Goal: Task Accomplishment & Management: Use online tool/utility

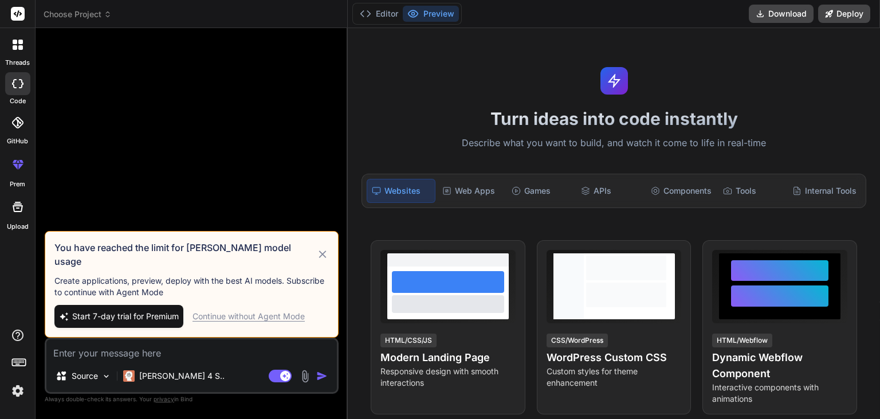
click at [99, 9] on span "Choose Project" at bounding box center [78, 14] width 68 height 11
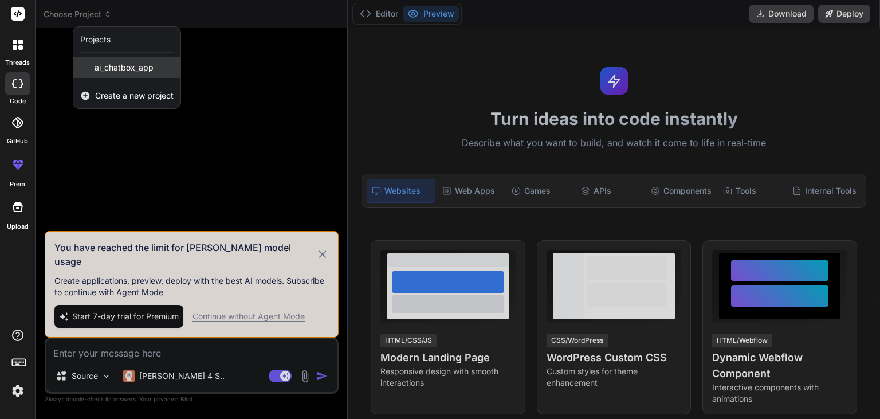
click at [131, 74] on div "ai_chatbox_app" at bounding box center [126, 67] width 107 height 21
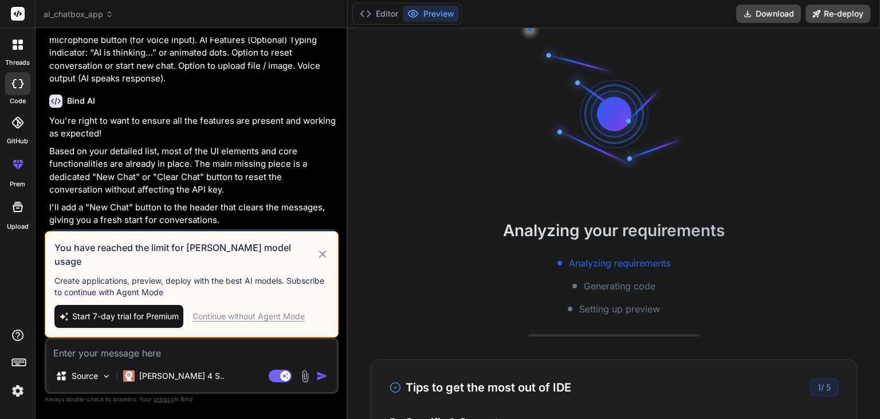
scroll to position [1765, 0]
click at [327, 261] on icon at bounding box center [322, 255] width 13 height 14
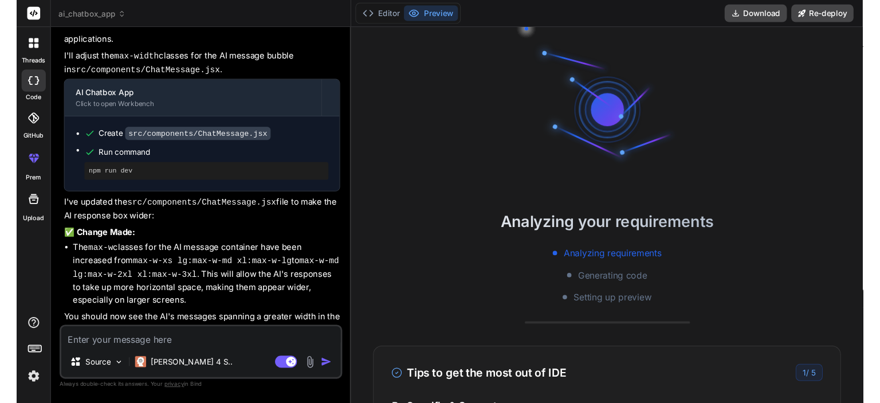
scroll to position [54, 0]
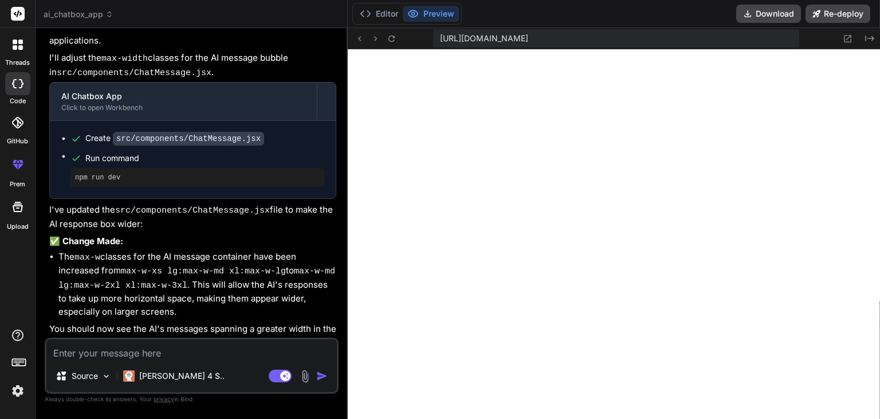
type textarea "x"
click at [390, 17] on button "Editor" at bounding box center [379, 14] width 48 height 16
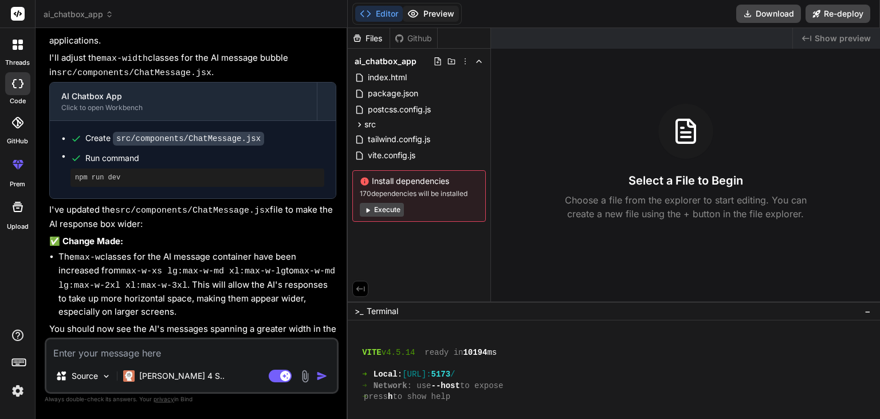
click at [442, 19] on button "Preview" at bounding box center [431, 14] width 56 height 16
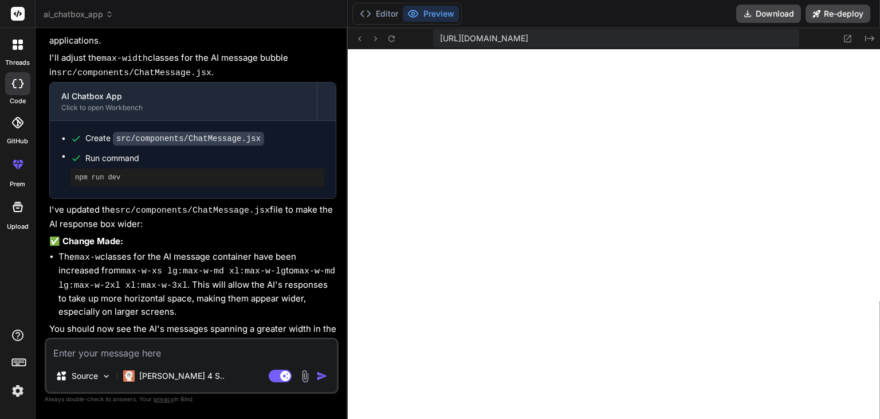
click at [141, 350] on textarea at bounding box center [191, 349] width 291 height 21
type textarea "m"
type textarea "x"
type textarea "ma"
type textarea "x"
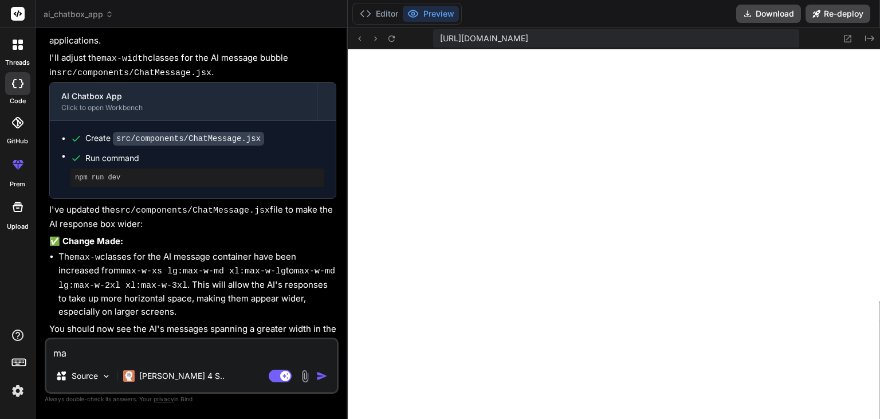
type textarea "mak"
type textarea "x"
type textarea "make"
type textarea "x"
type textarea "make"
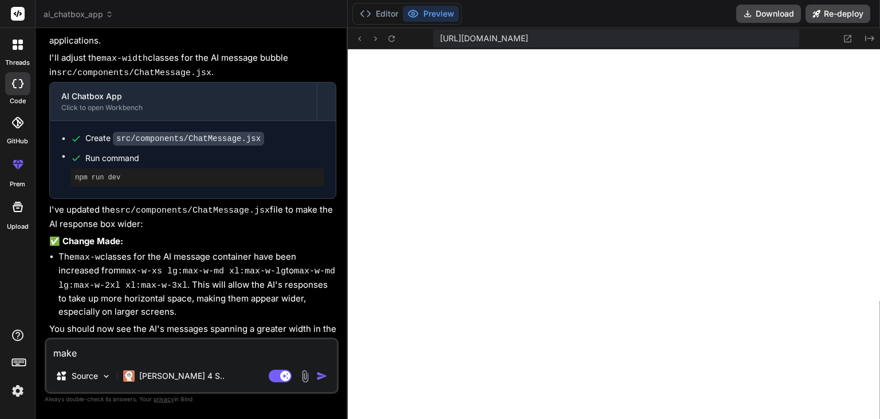
type textarea "x"
type textarea "make t"
type textarea "x"
type textarea "make th"
type textarea "x"
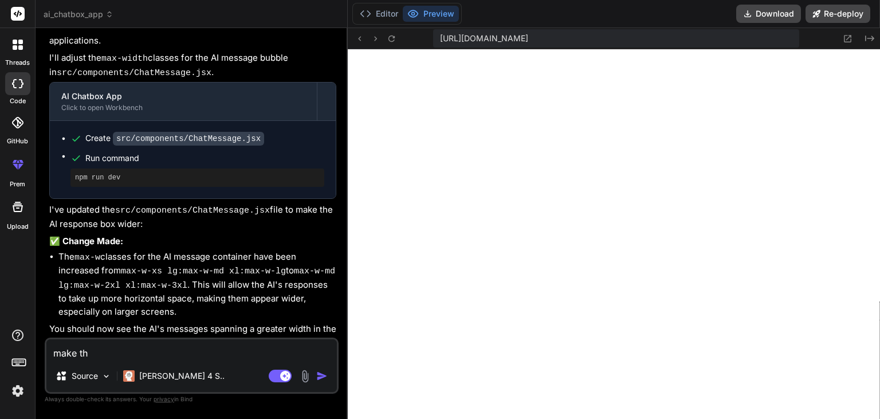
type textarea "make the"
type textarea "x"
type textarea "make the"
type textarea "x"
type textarea "make the t"
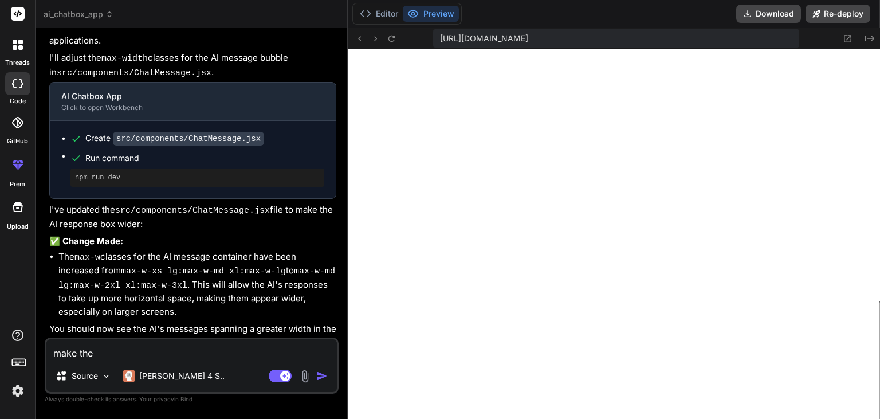
type textarea "x"
type textarea "make the th"
type textarea "x"
type textarea "make the the"
type textarea "x"
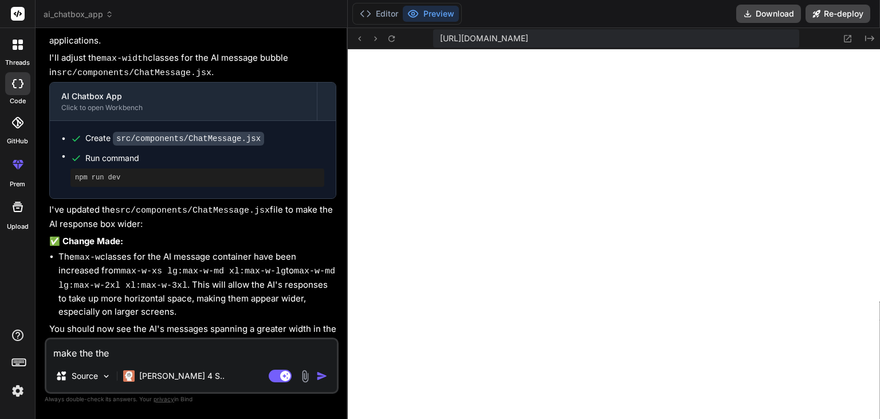
type textarea "make the them"
type textarea "x"
type textarea "make the theme"
type textarea "x"
type textarea "make the theme"
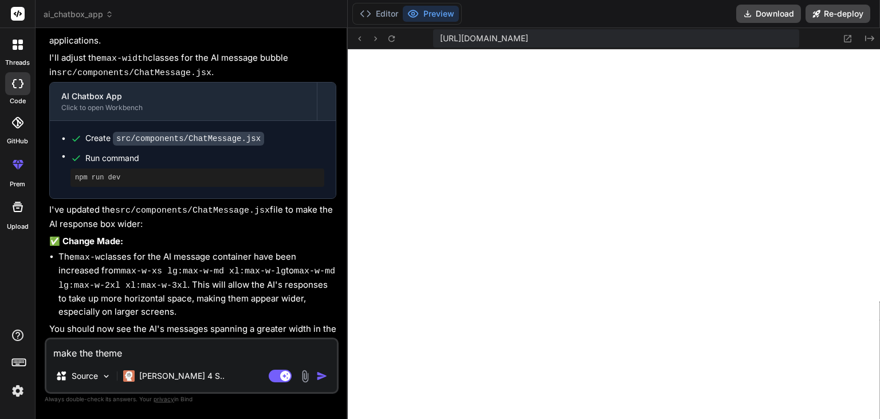
type textarea "x"
type textarea "make the theme d"
type textarea "x"
type textarea "make the theme da"
type textarea "x"
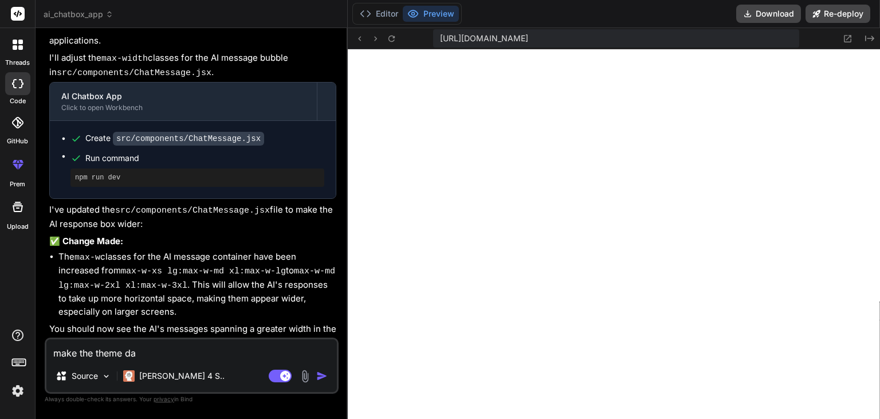
type textarea "make the theme dar"
type textarea "x"
type textarea "make the theme dark"
type textarea "x"
type textarea "make the theme dark"
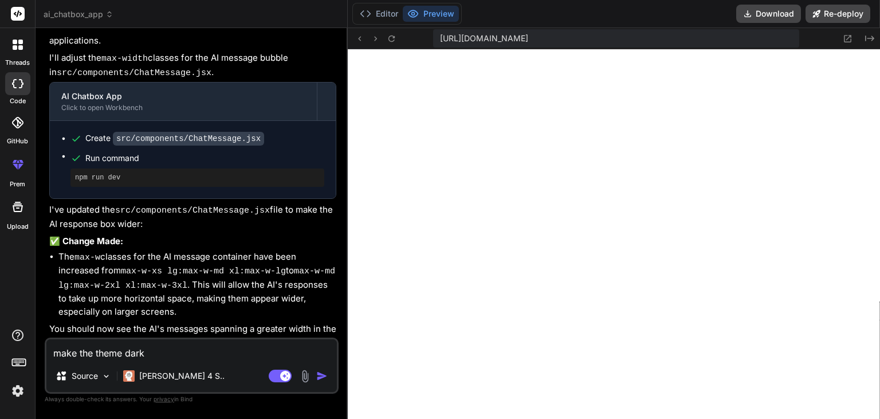
type textarea "x"
type textarea "make the theme dark a"
type textarea "x"
type textarea "make the theme dark an"
type textarea "x"
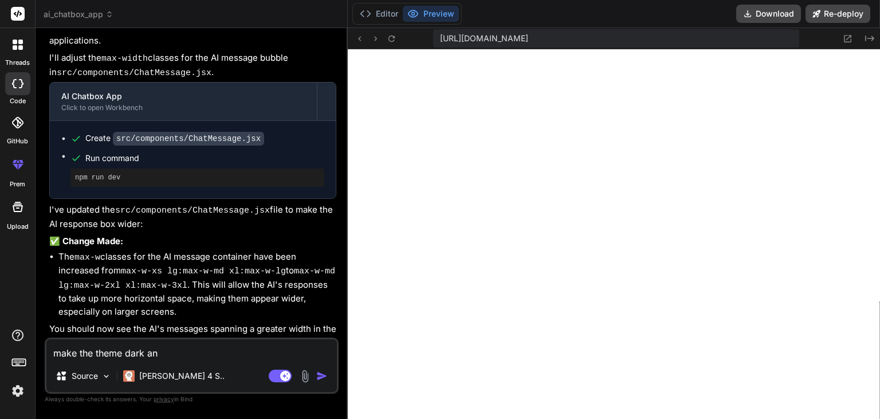
type textarea "make the theme dark and"
type textarea "x"
type textarea "make the theme dark and"
type textarea "x"
type textarea "make the theme dark and m"
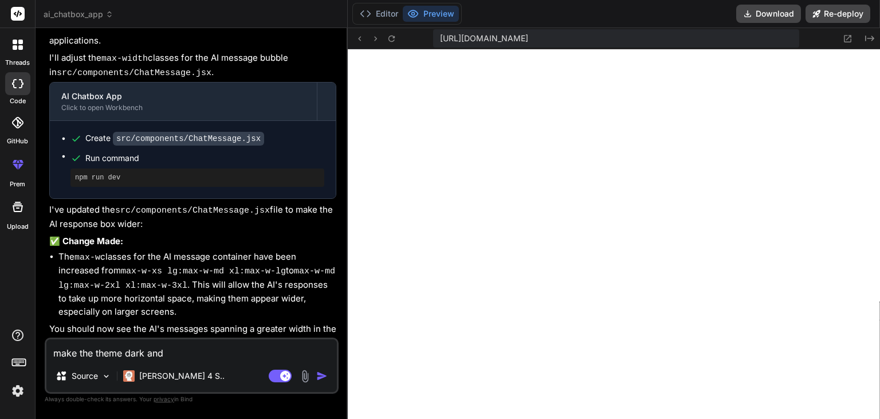
type textarea "x"
type textarea "make the theme dark and ma"
type textarea "x"
type textarea "make the theme dark and mak"
type textarea "x"
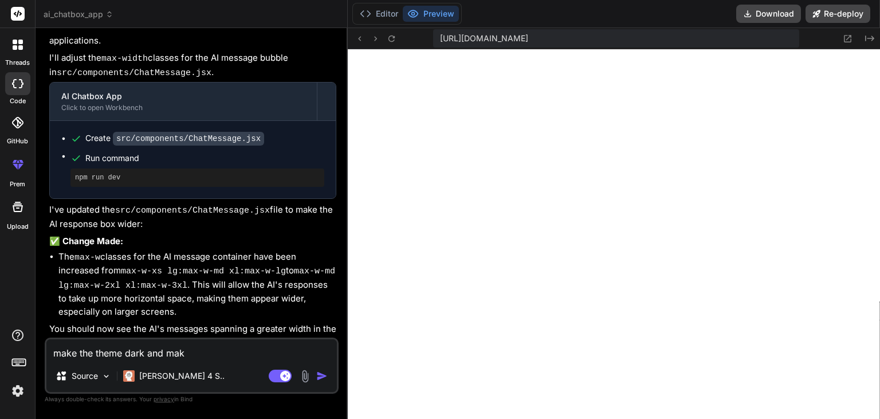
type textarea "make the theme dark and make"
type textarea "x"
type textarea "make the theme dark and make"
type textarea "x"
type textarea "make the theme dark and make i"
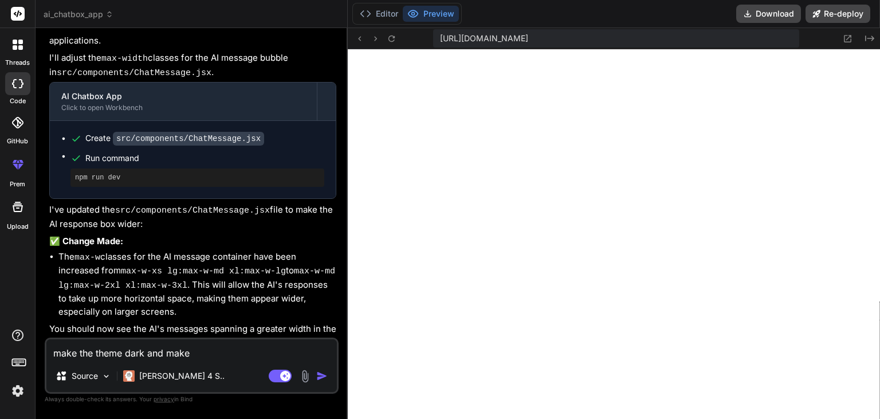
type textarea "x"
type textarea "make the theme dark and make it"
type textarea "x"
type textarea "make the theme dark and make it"
type textarea "x"
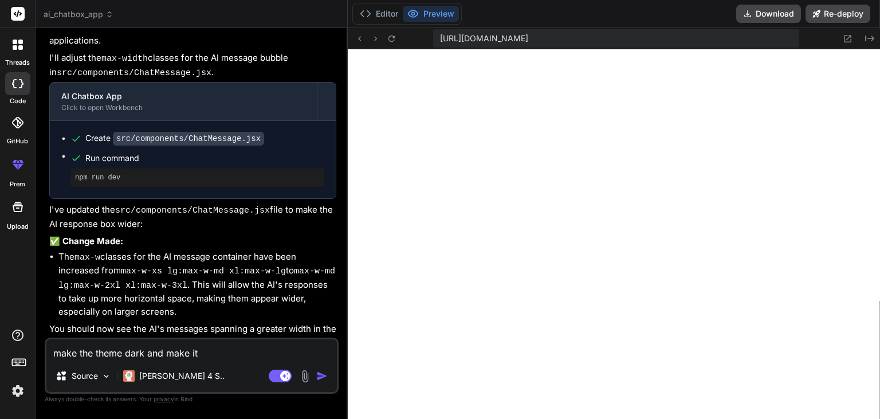
type textarea "make the theme dark and make it l"
type textarea "x"
type textarea "make the theme dark and make it li"
type textarea "x"
type textarea "make the theme dark and make it lik"
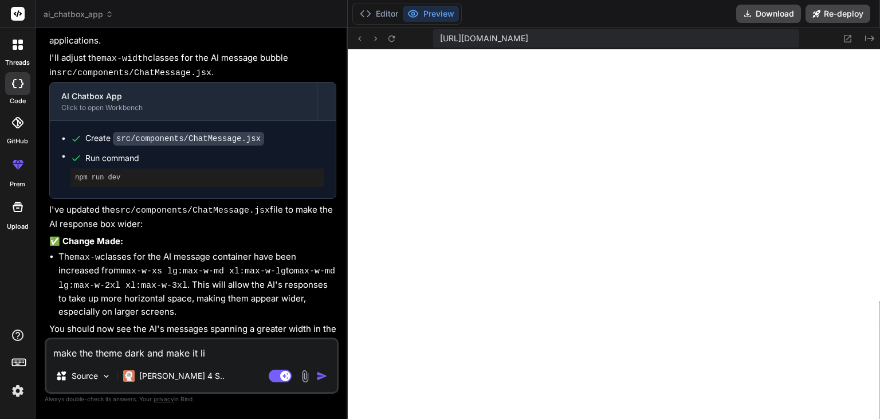
type textarea "x"
type textarea "make the theme dark and make it like"
type textarea "x"
type textarea "make the theme dark and make it like"
type textarea "x"
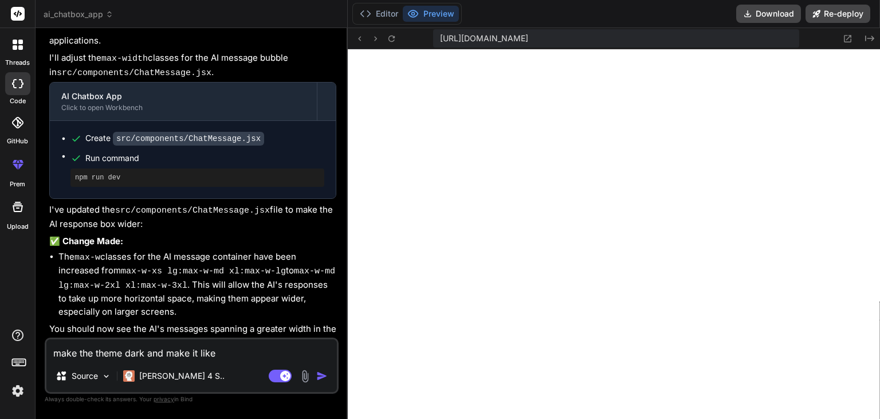
type textarea "make the theme dark and make it like o"
type textarea "x"
type textarea "make the theme dark and make it like op"
type textarea "x"
type textarea "make the theme dark and make it like ope"
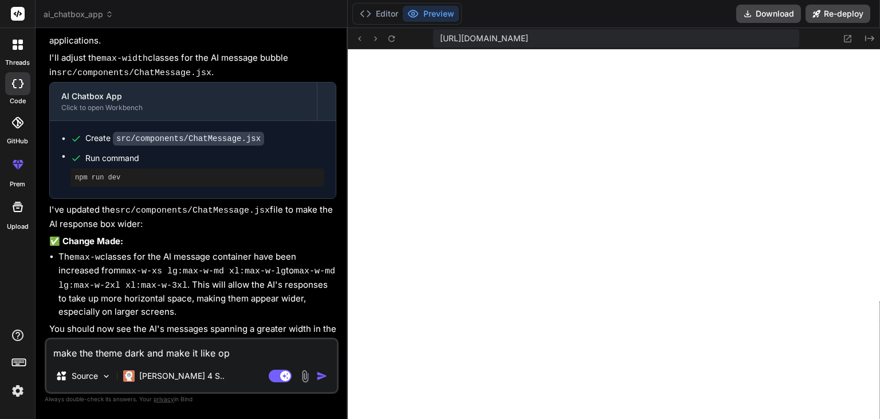
type textarea "x"
type textarea "make the theme dark and make it like open"
type textarea "x"
type textarea "make the theme dark and make it like open"
type textarea "x"
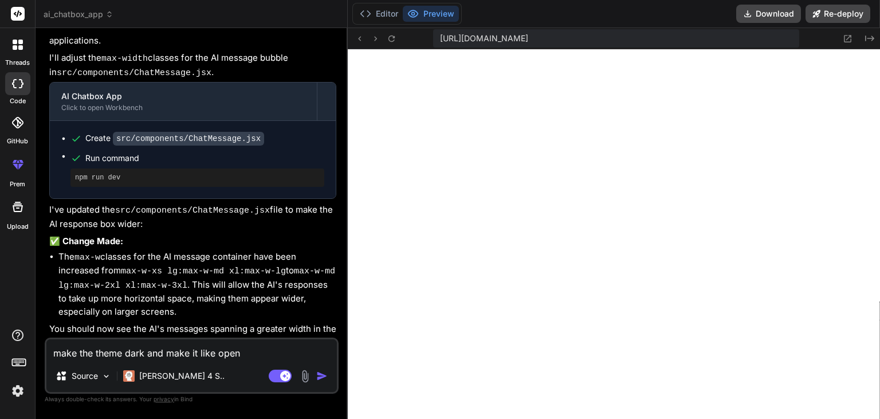
type textarea "make the theme dark and make it like open a"
type textarea "x"
type textarea "make the theme dark and make it like open ai"
type textarea "x"
type textarea "make the theme dark and make it like open ai"
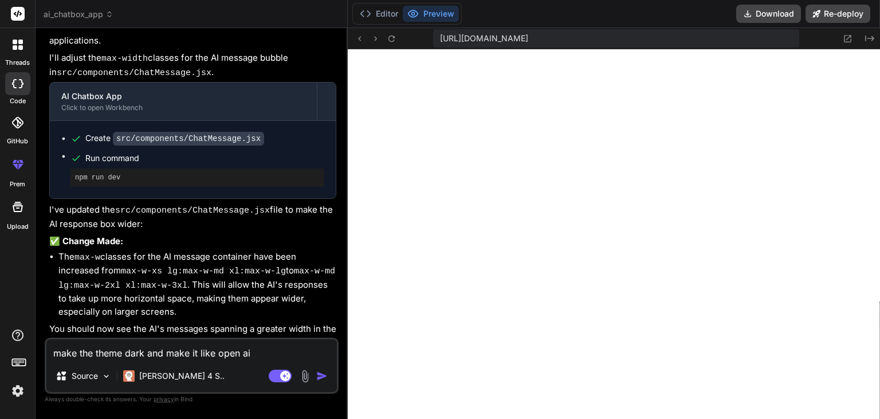
type textarea "x"
type textarea "make the theme dark and make it like open ai c"
type textarea "x"
type textarea "make the theme dark and make it like open ai ch"
type textarea "x"
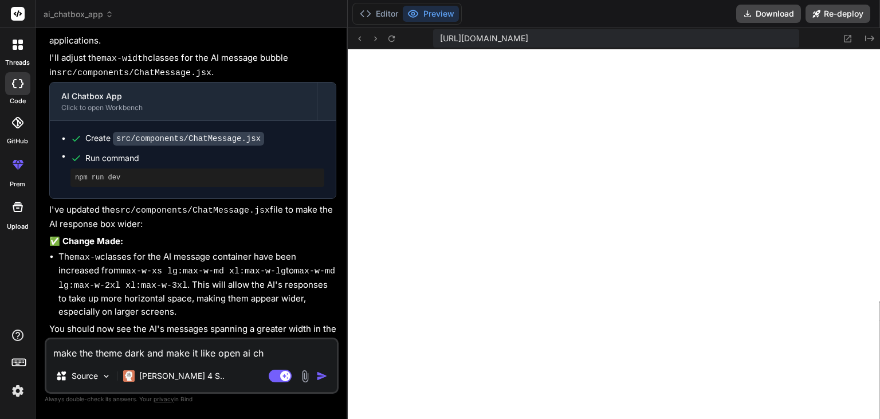
type textarea "make the theme dark and make it like open ai cha"
type textarea "x"
type textarea "make the theme dark and make it like open ai chat"
type textarea "x"
type textarea "make the theme dark and make it like open ai chatg"
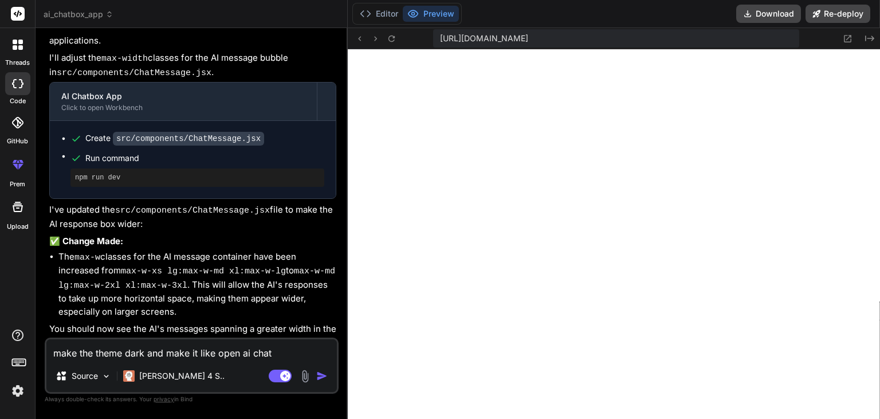
type textarea "x"
type textarea "make the theme dark and make it like open ai chatgp"
type textarea "x"
type textarea "make the theme dark and make it like open ai chatgpt"
type textarea "x"
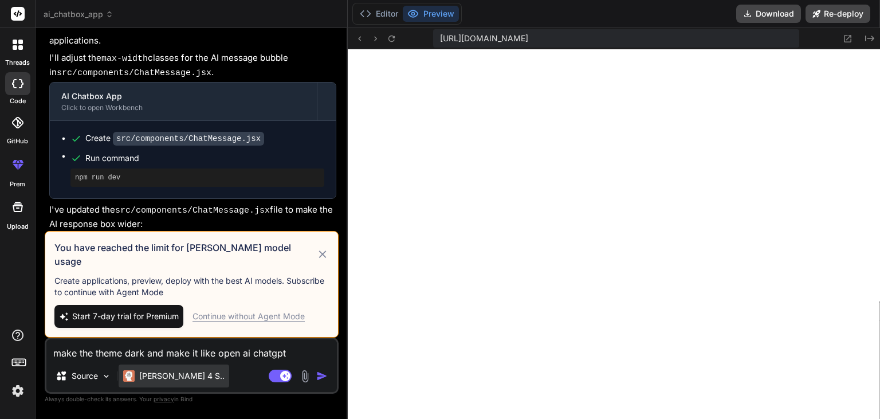
type textarea "make the theme dark and make it like open ai chatgpt"
click at [125, 376] on img at bounding box center [128, 375] width 11 height 11
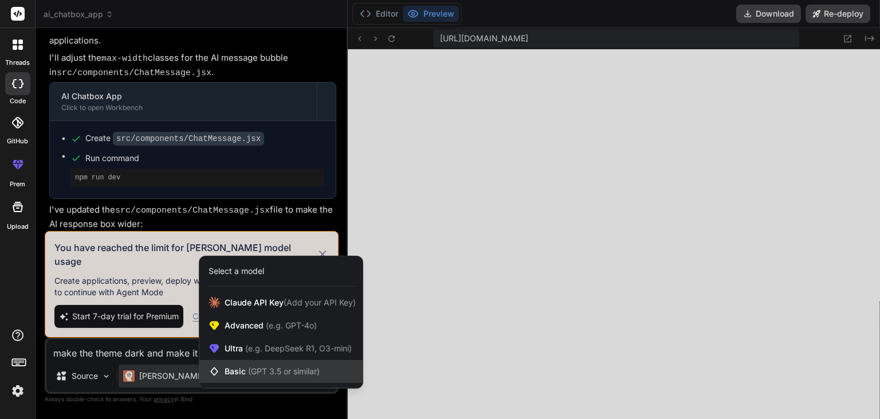
click at [260, 370] on span "(GPT 3.5 or similar)" at bounding box center [284, 371] width 72 height 10
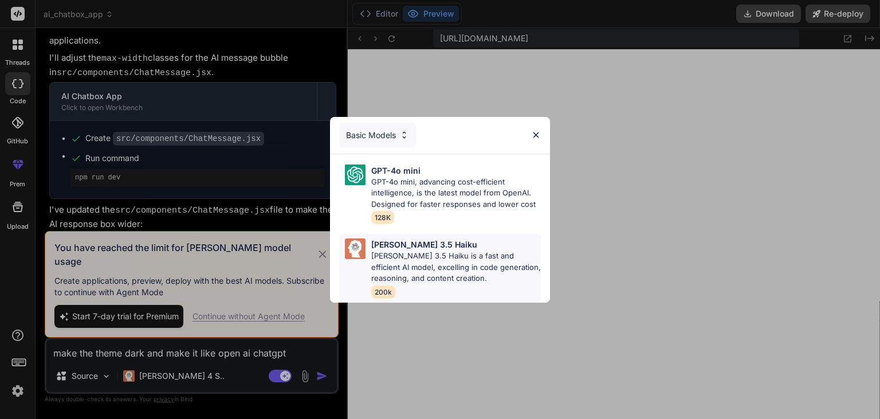
click at [429, 256] on p "[PERSON_NAME] 3.5 Haiku is a fast and efficient AI model, excelling in code gen…" at bounding box center [456, 267] width 170 height 34
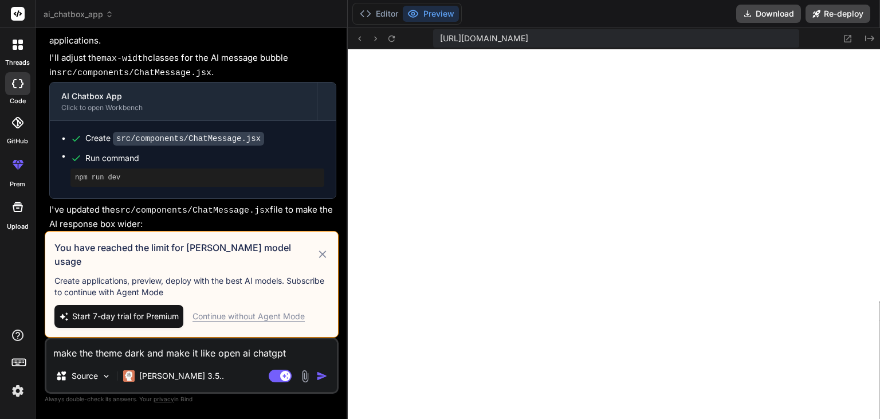
click at [325, 380] on img "button" at bounding box center [321, 375] width 11 height 11
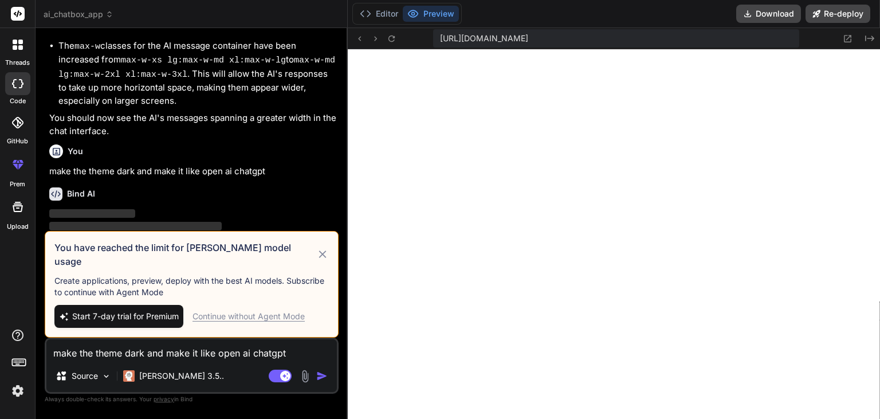
scroll to position [2533, 0]
click at [324, 261] on icon at bounding box center [322, 255] width 13 height 14
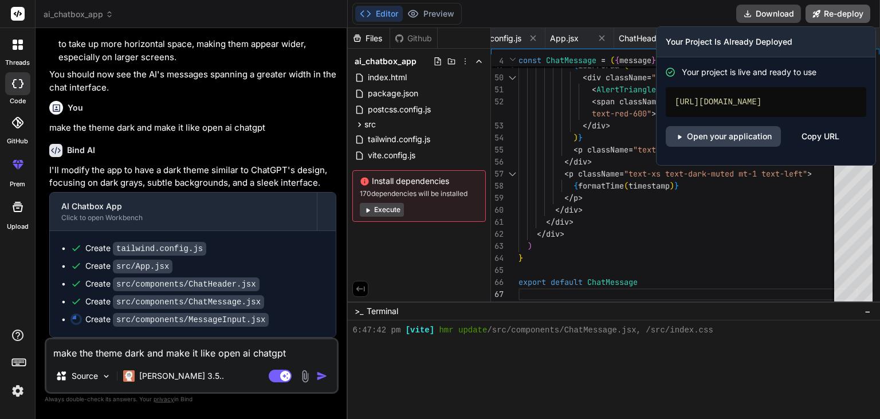
scroll to position [2561, 0]
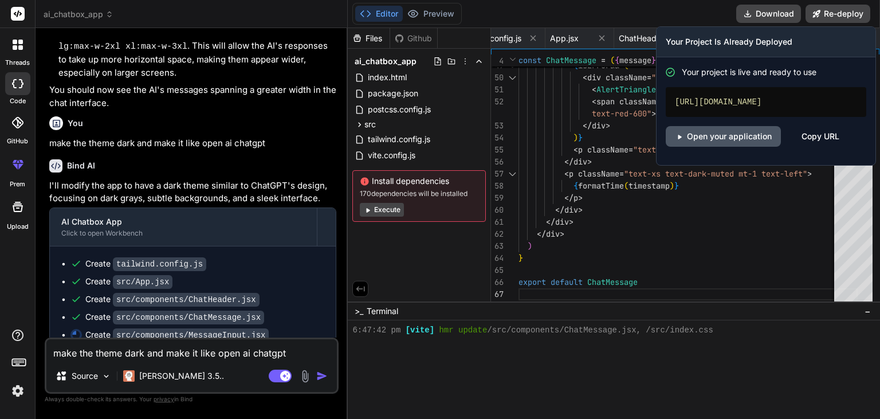
click at [758, 140] on link "Open your application" at bounding box center [723, 136] width 115 height 21
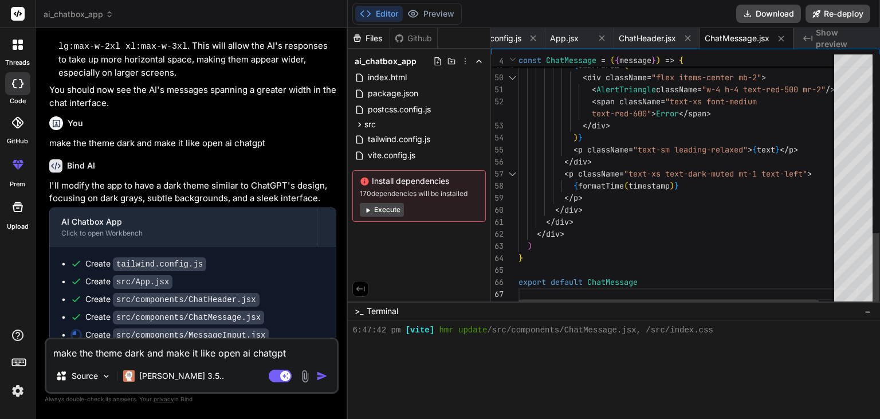
scroll to position [0, 39]
click at [434, 19] on button "Preview" at bounding box center [431, 14] width 56 height 16
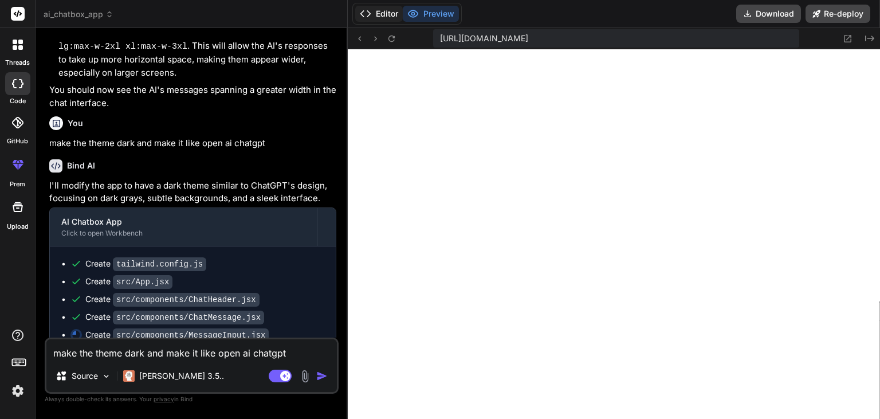
click at [382, 18] on button "Editor" at bounding box center [379, 14] width 48 height 16
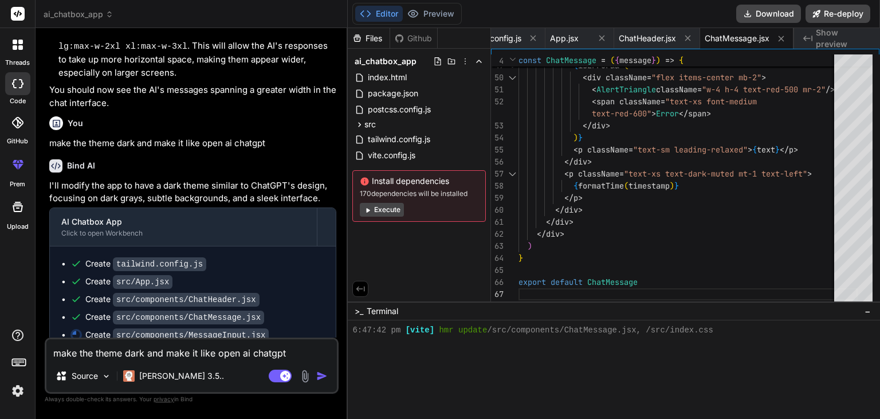
click at [147, 359] on textarea "make the theme dark and make it like open ai chatgpt" at bounding box center [191, 349] width 291 height 21
click at [179, 378] on p "[PERSON_NAME] 3.5.." at bounding box center [181, 375] width 85 height 11
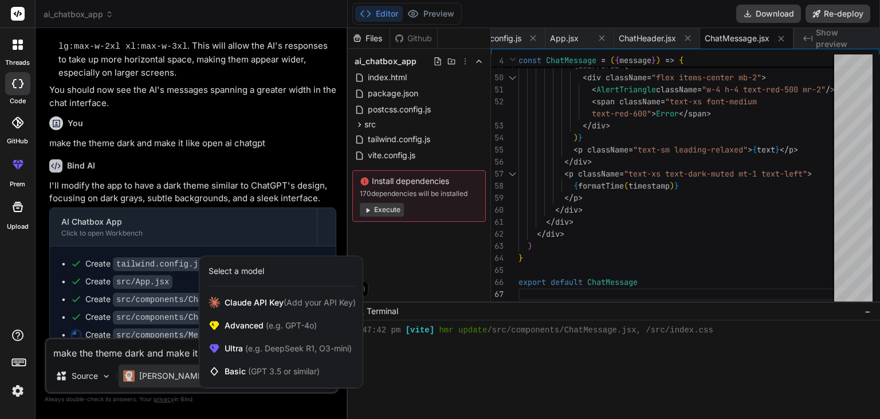
click at [359, 405] on div at bounding box center [440, 209] width 880 height 419
type textarea "x"
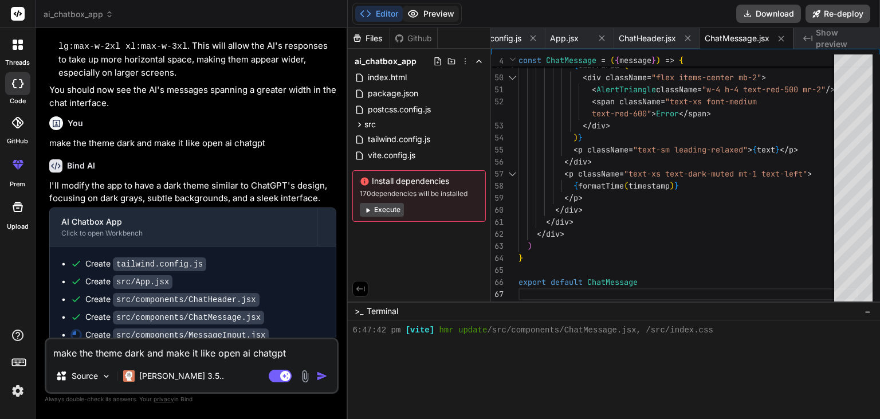
click at [425, 14] on button "Preview" at bounding box center [431, 14] width 56 height 16
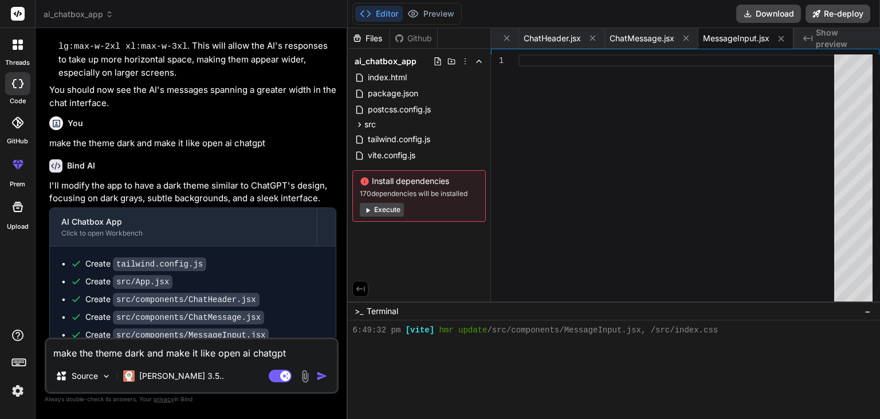
scroll to position [2602, 0]
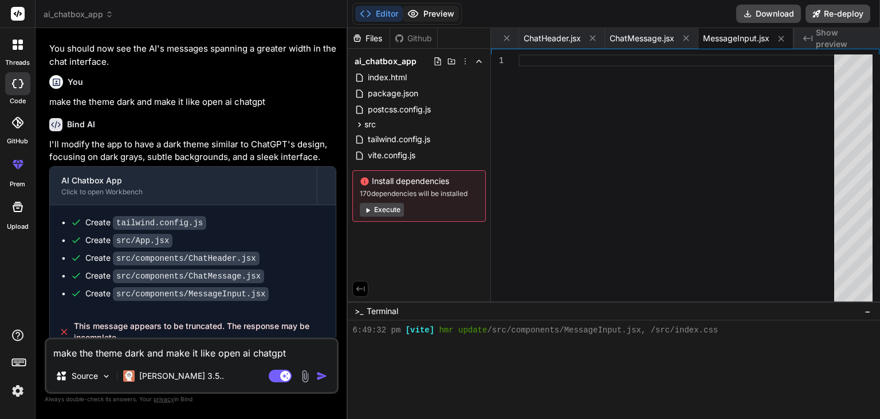
click at [427, 17] on button "Preview" at bounding box center [431, 14] width 56 height 16
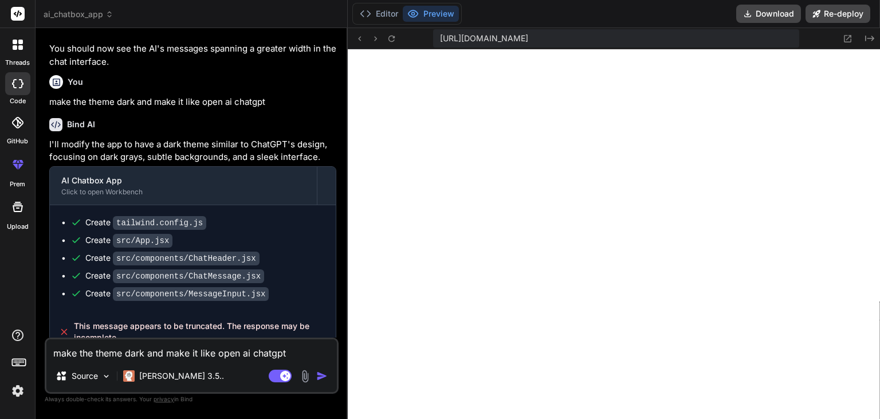
click at [175, 345] on textarea "make the theme dark and make it like open ai chatgpt" at bounding box center [191, 349] width 291 height 21
type textarea "m"
type textarea "x"
type textarea "ma"
type textarea "x"
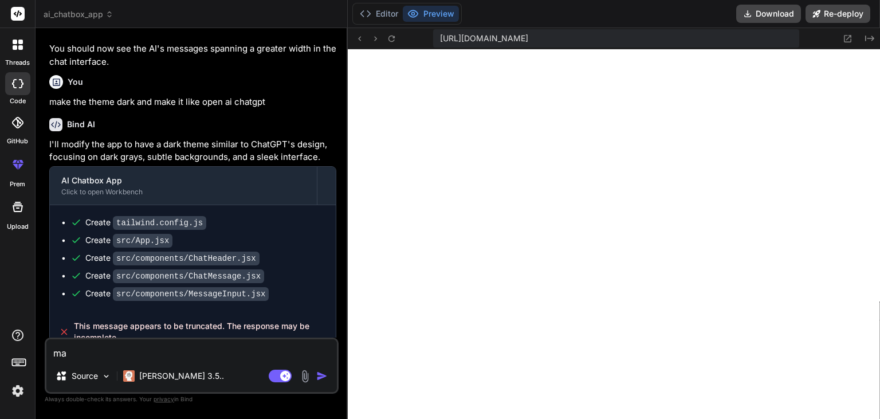
type textarea "mak"
type textarea "x"
type textarea "ma"
type textarea "x"
type textarea "m"
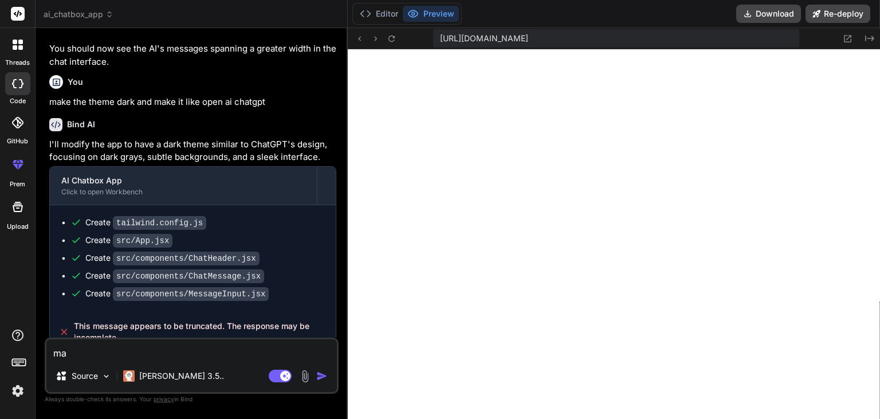
type textarea "x"
type textarea "c"
type textarea "x"
type textarea "ch"
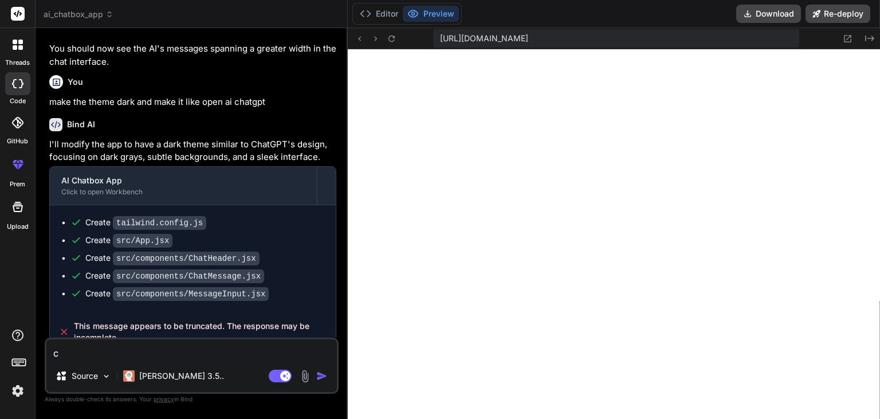
type textarea "x"
type textarea "cha"
type textarea "x"
type textarea "chan"
type textarea "x"
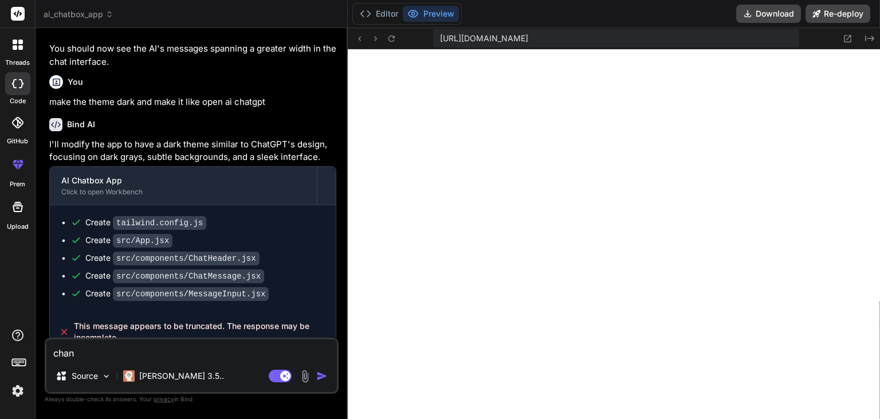
type textarea "[PERSON_NAME]"
type textarea "x"
type textarea "change"
type textarea "x"
type textarea "change"
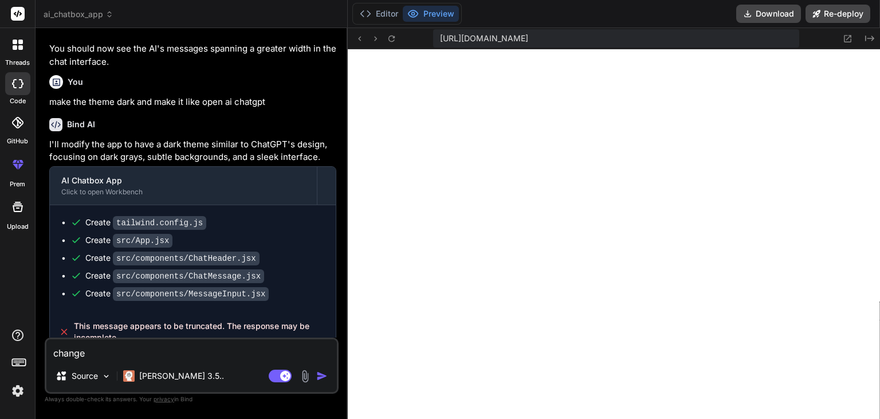
type textarea "x"
type textarea "change i"
type textarea "x"
type textarea "change it"
type textarea "x"
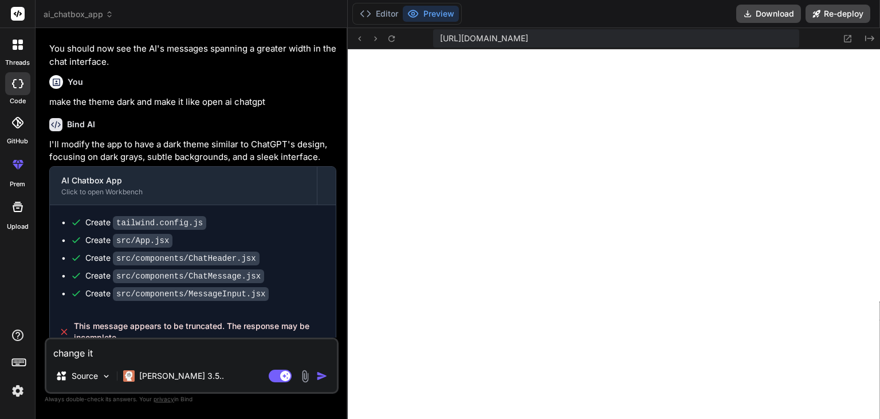
type textarea "change it"
type textarea "x"
type textarea "change it i"
type textarea "x"
type textarea "change it im"
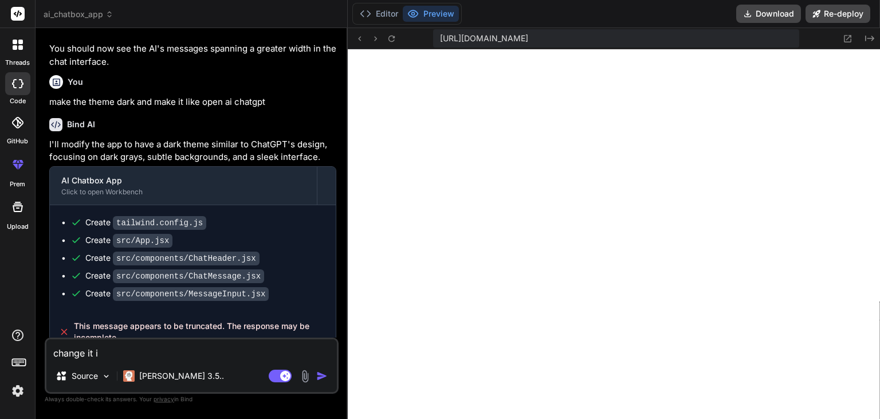
type textarea "x"
type textarea "change it im"
type textarea "x"
type textarea "change it im g"
type textarea "x"
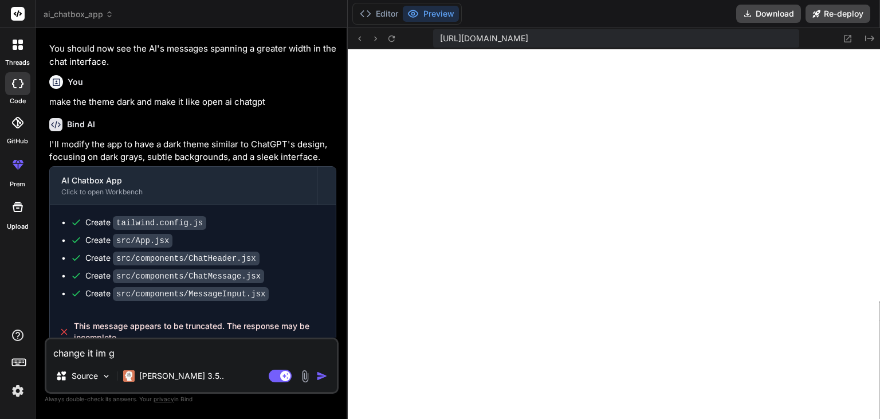
type textarea "change it im go"
type textarea "x"
type textarea "change it im gon"
type textarea "x"
type textarea "change it im gonn"
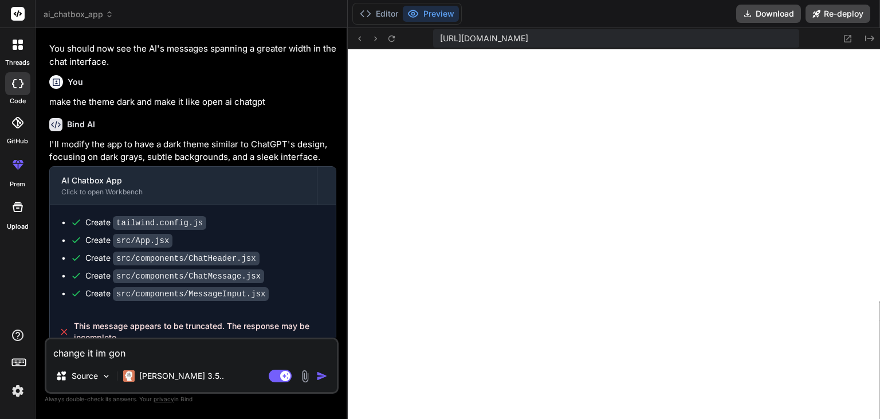
type textarea "x"
type textarea "change it im gonna"
type textarea "x"
type textarea "change it im gonna"
type textarea "x"
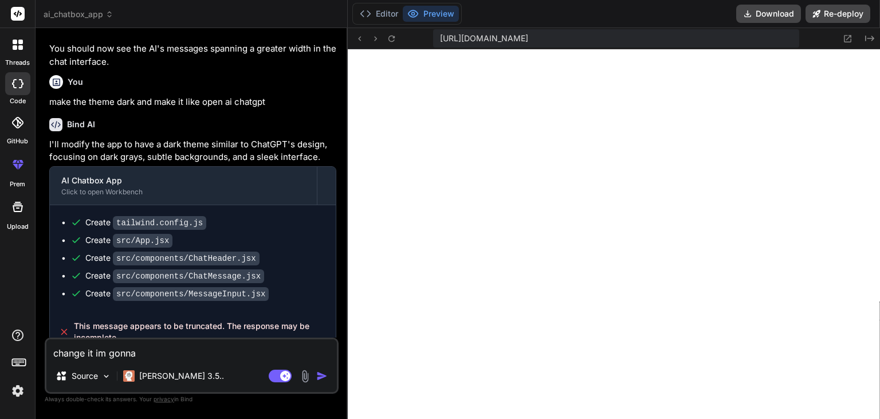
type textarea "change it im gonna u"
type textarea "x"
type textarea "change it im gonna us"
type textarea "x"
type textarea "change it im gonna use"
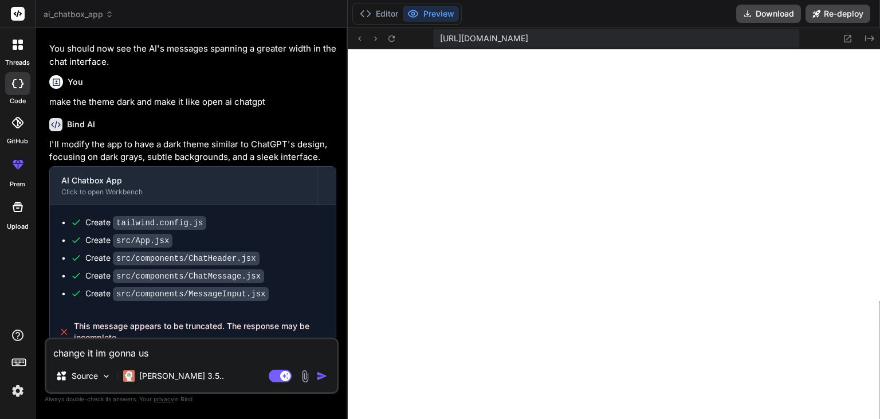
type textarea "x"
type textarea "change it im gonna use"
type textarea "x"
type textarea "change it im gonna use d"
type textarea "x"
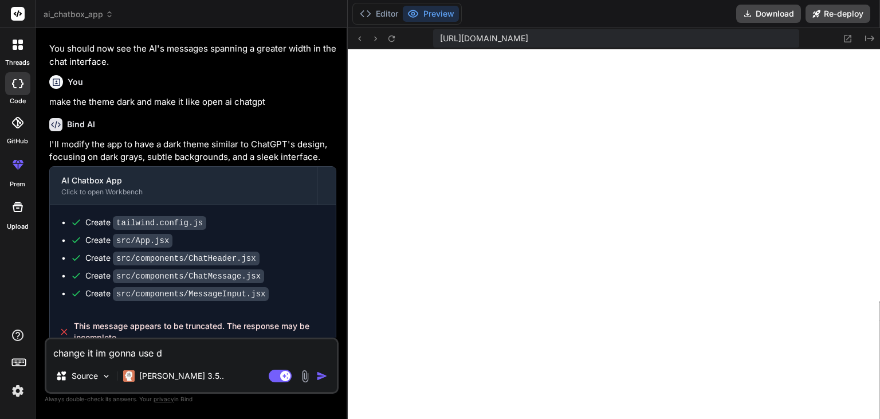
type textarea "change it im gonna use de"
type textarea "x"
type textarea "change it im gonna use dee"
type textarea "x"
type textarea "change it im gonna use deep"
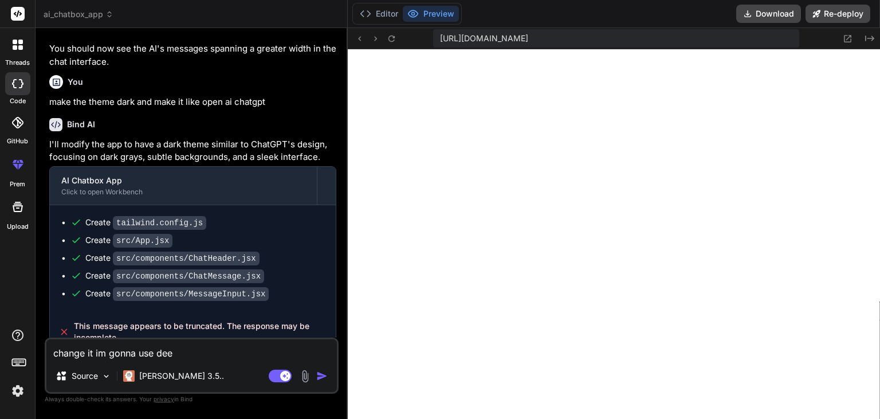
type textarea "x"
type textarea "change it im gonna use deeps"
type textarea "x"
type textarea "change it im gonna use deepse"
type textarea "x"
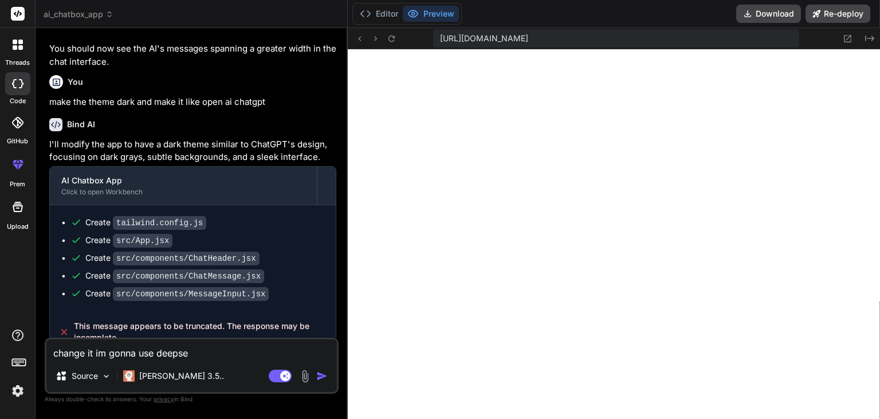
type textarea "change it im gonna use deepsee"
type textarea "x"
type textarea "change it im gonna use deepseek"
type textarea "x"
type textarea "change it im gonna use deepseek"
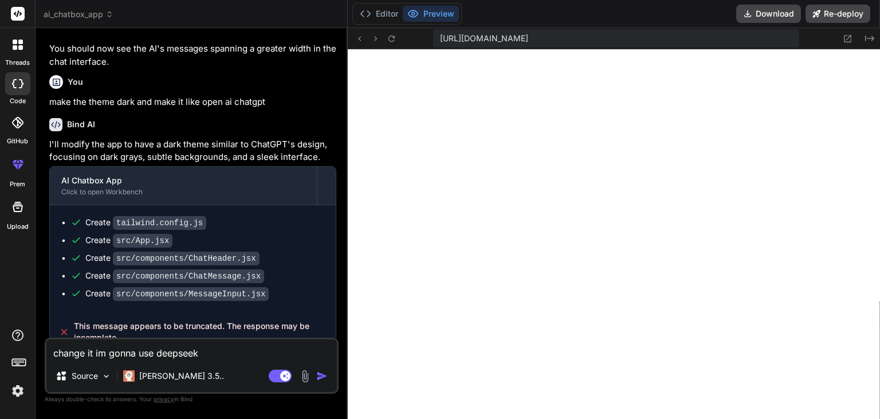
type textarea "x"
type textarea "change it im gonna use deepseek a"
type textarea "x"
type textarea "change it im gonna use deepseek ap"
type textarea "x"
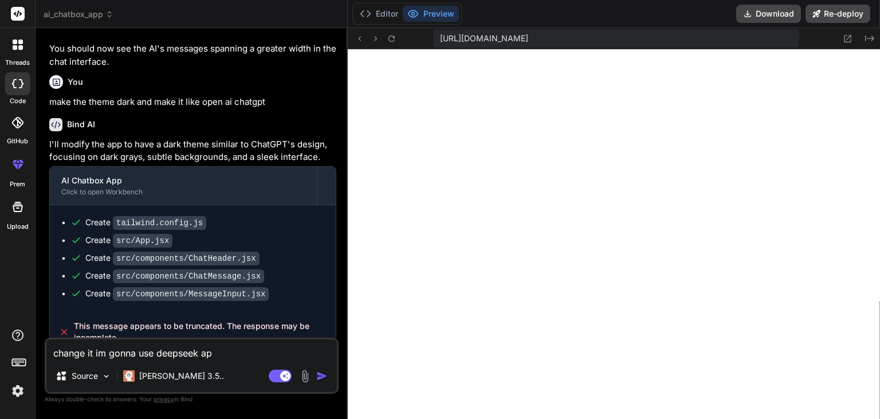
type textarea "change it im gonna use deepseek api"
type textarea "x"
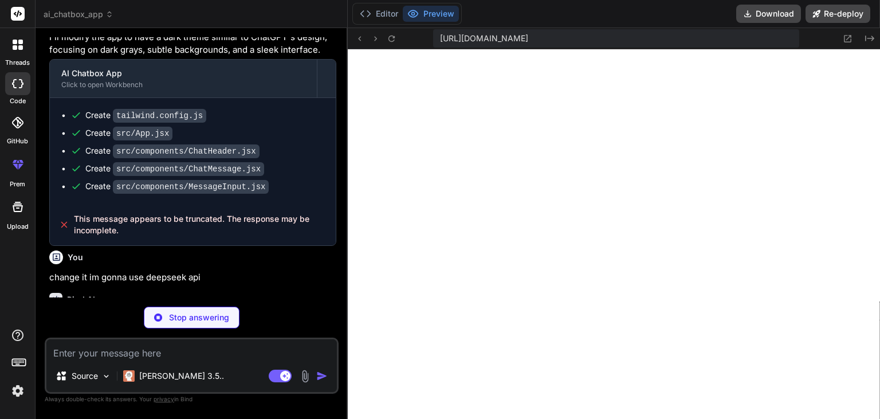
scroll to position [2811, 0]
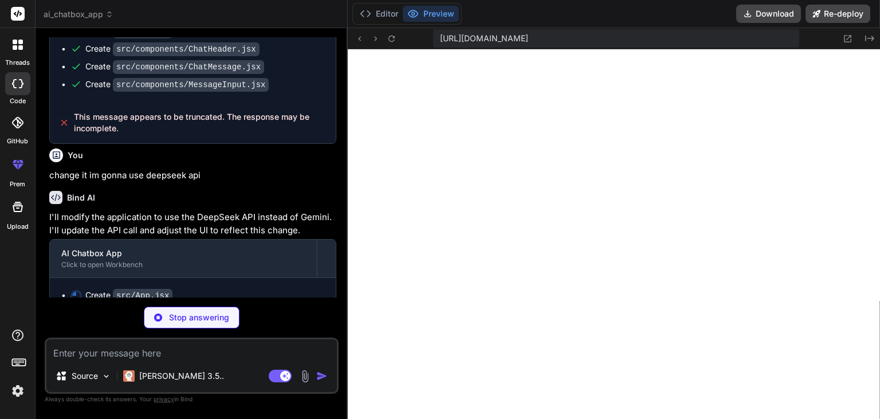
click at [382, 23] on div "Editor Preview" at bounding box center [406, 14] width 109 height 22
click at [379, 19] on button "Editor" at bounding box center [379, 14] width 48 height 16
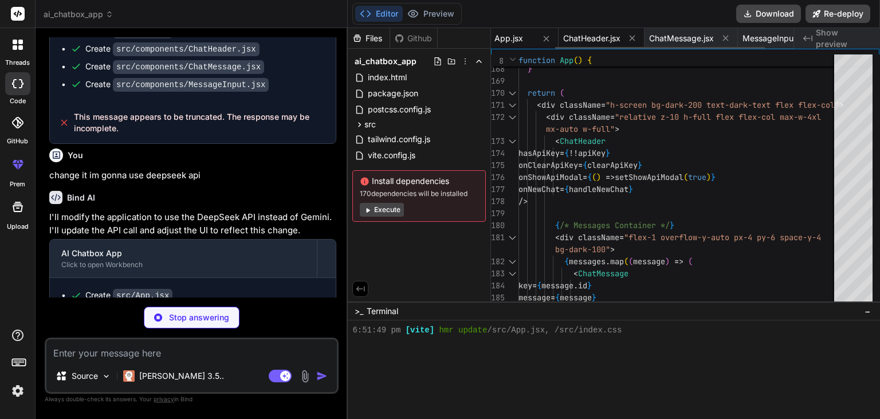
scroll to position [0, 134]
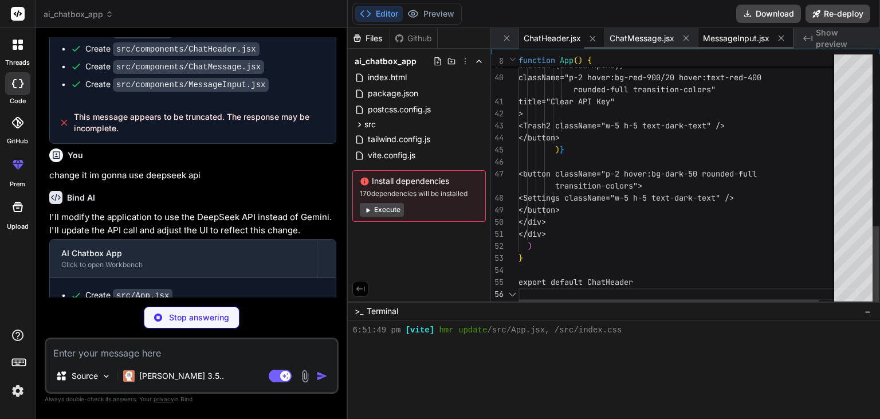
click at [724, 41] on span "MessageInput.jsx" at bounding box center [736, 38] width 66 height 11
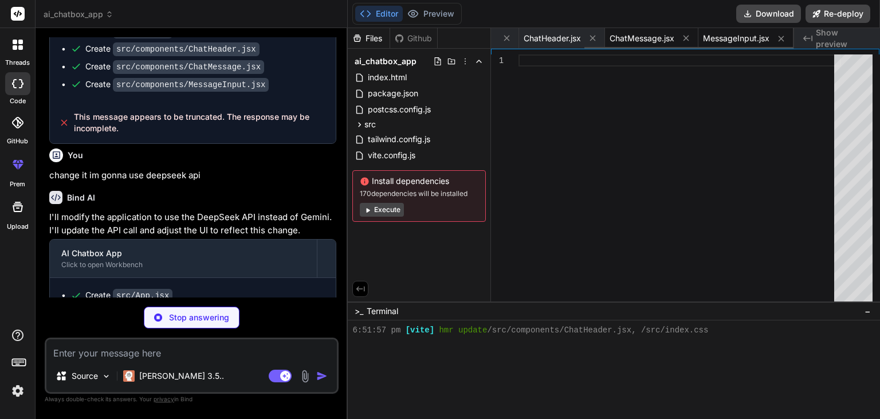
click at [654, 37] on span "ChatMessage.jsx" at bounding box center [642, 38] width 65 height 11
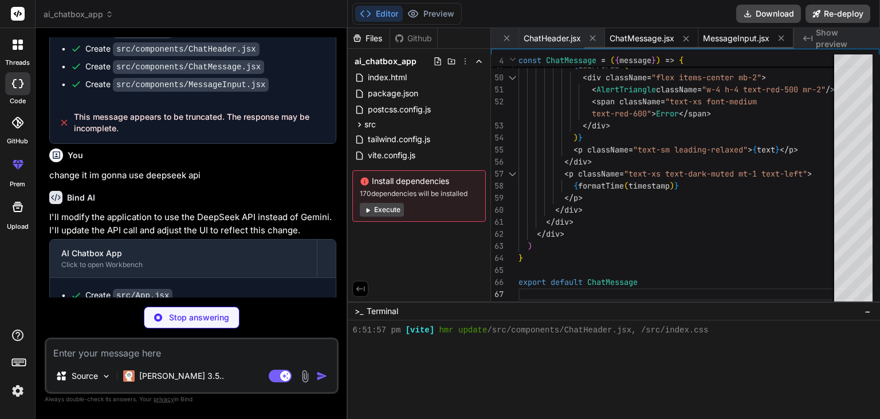
click at [715, 37] on span "MessageInput.jsx" at bounding box center [736, 38] width 66 height 11
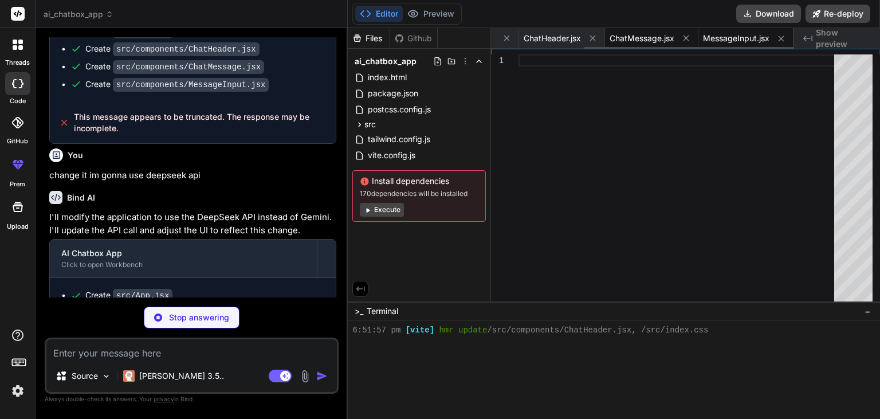
click at [619, 45] on div "ChatMessage.jsx" at bounding box center [651, 38] width 93 height 21
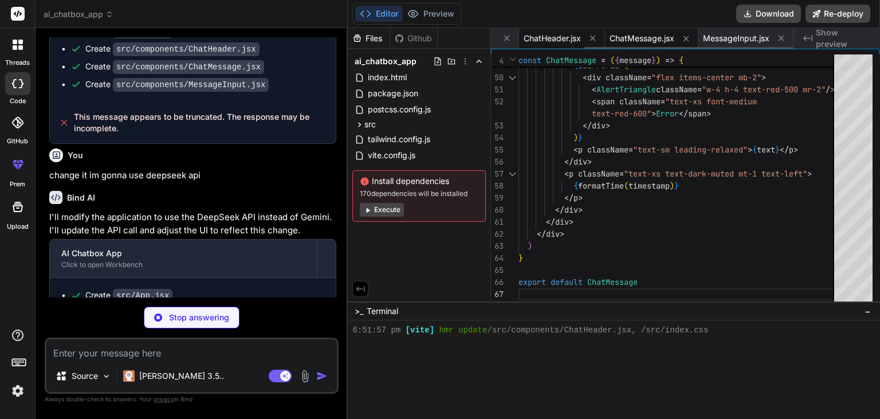
click at [576, 40] on span "ChatHeader.jsx" at bounding box center [552, 38] width 57 height 11
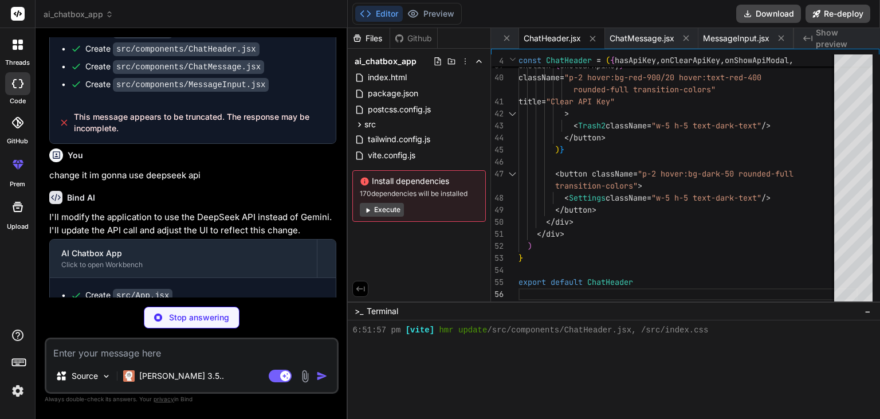
scroll to position [2846, 0]
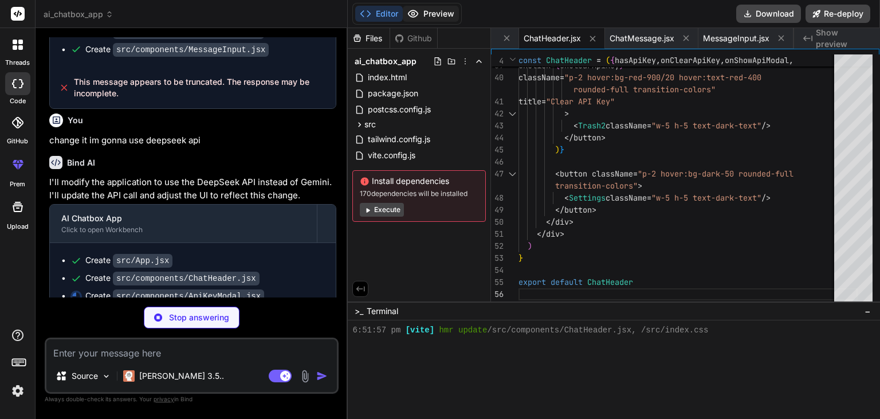
click at [419, 15] on button "Preview" at bounding box center [431, 14] width 56 height 16
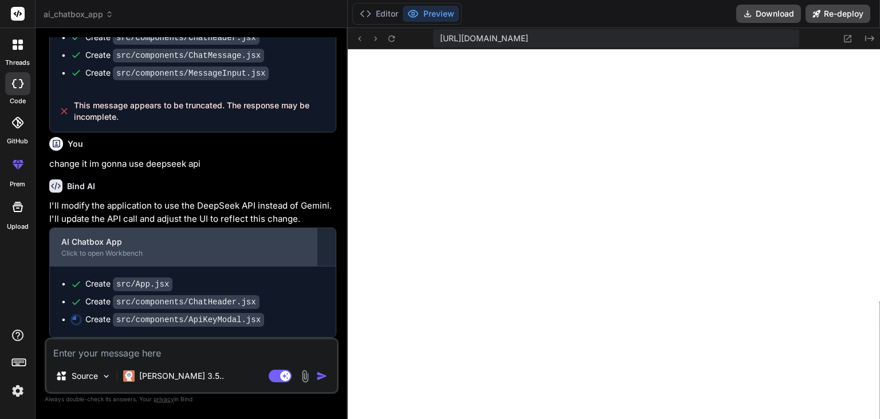
scroll to position [2806, 0]
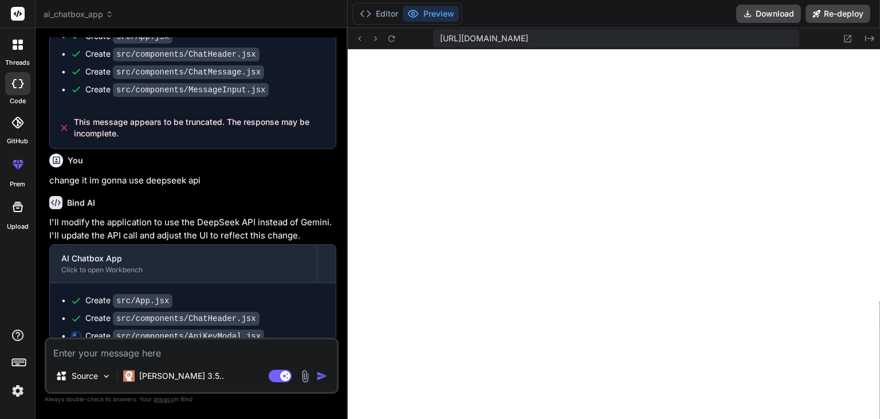
click at [176, 351] on textarea at bounding box center [191, 349] width 291 height 21
click at [100, 367] on div "Source" at bounding box center [83, 375] width 65 height 23
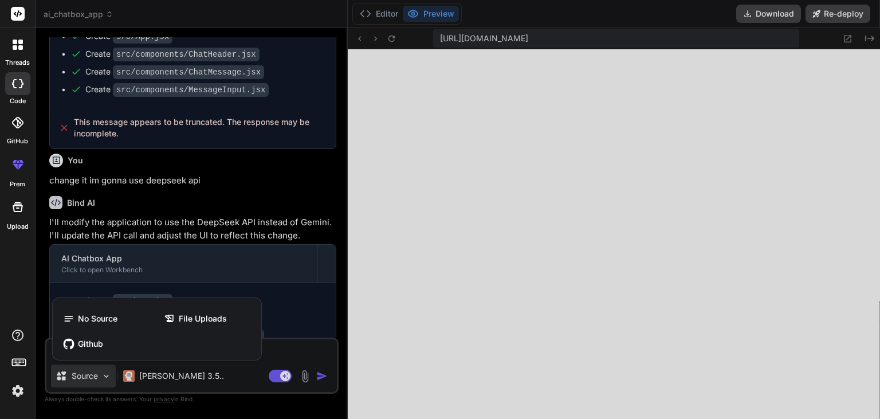
click at [290, 360] on div at bounding box center [440, 209] width 880 height 419
type textarea "x"
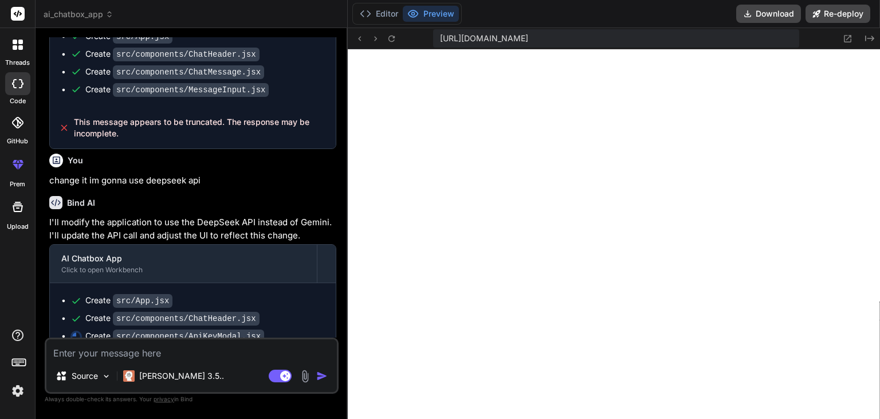
click at [165, 352] on textarea at bounding box center [191, 349] width 291 height 21
click at [10, 47] on div at bounding box center [18, 45] width 24 height 24
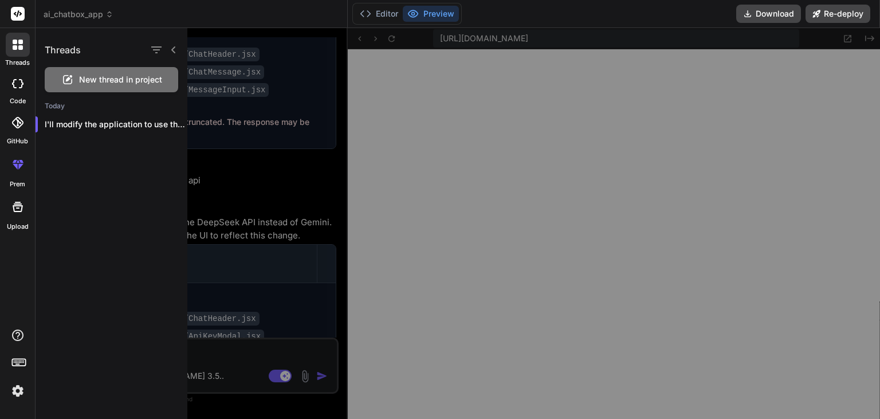
click at [22, 283] on div "threads code GitHub prem Upload" at bounding box center [18, 209] width 36 height 419
click at [205, 276] on div at bounding box center [551, 223] width 728 height 391
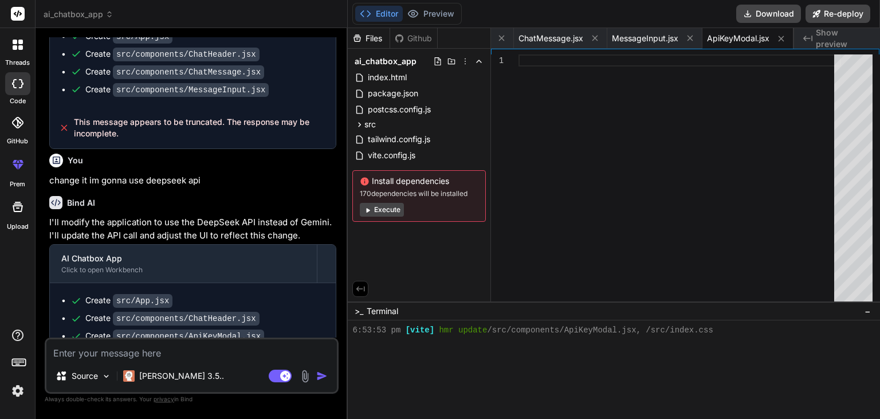
scroll to position [2847, 0]
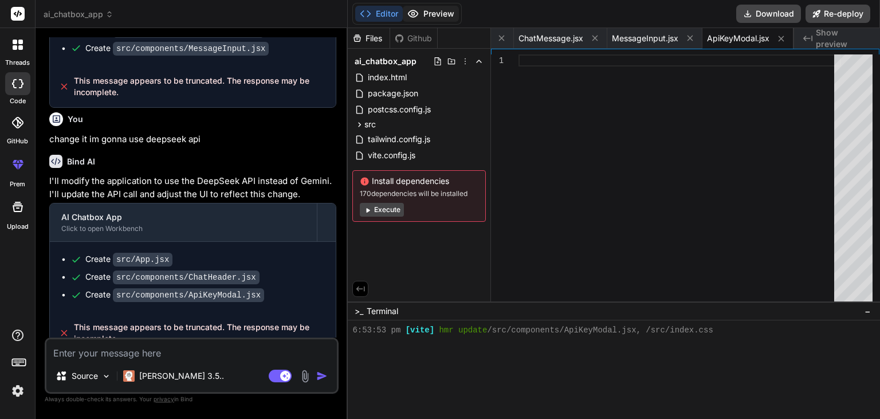
click at [427, 19] on button "Preview" at bounding box center [431, 14] width 56 height 16
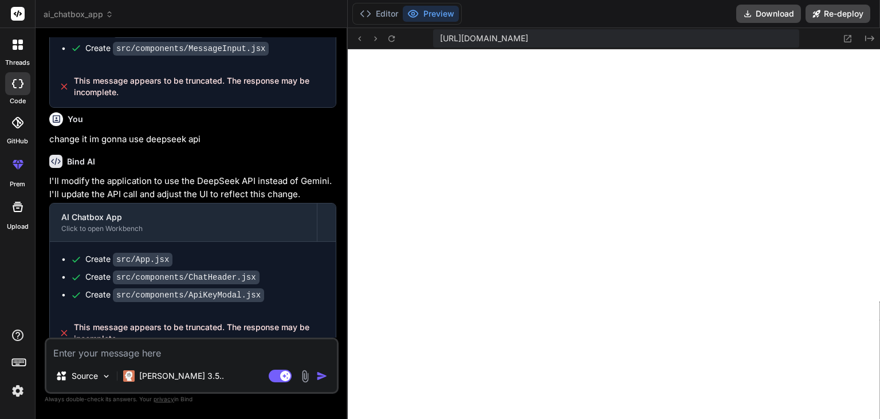
click at [123, 355] on textarea at bounding box center [191, 349] width 291 height 21
type textarea "i"
type textarea "x"
type textarea "im"
type textarea "x"
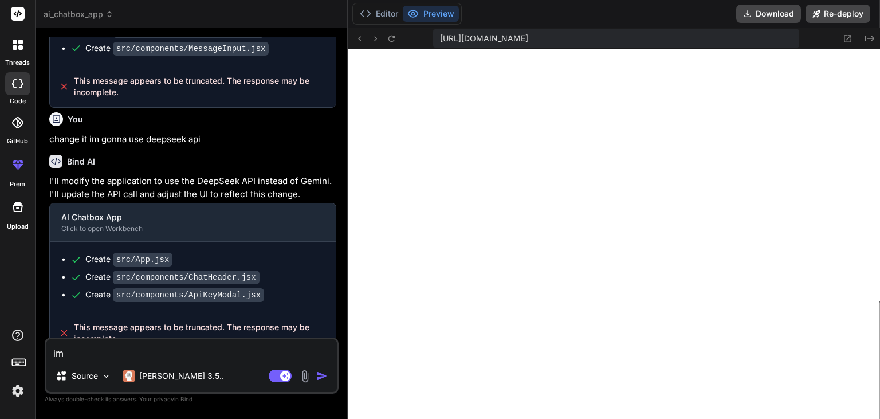
type textarea "im"
type textarea "x"
type textarea "im"
type textarea "x"
type textarea "i"
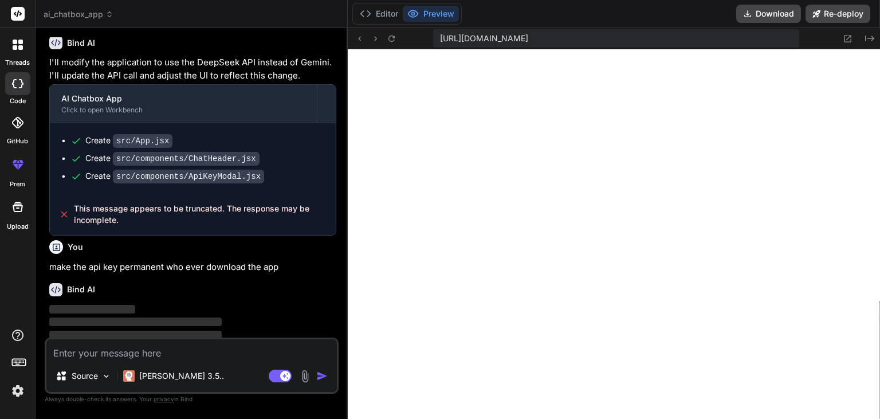
scroll to position [2966, 0]
click at [170, 377] on p "[PERSON_NAME] 3.5.." at bounding box center [181, 375] width 85 height 11
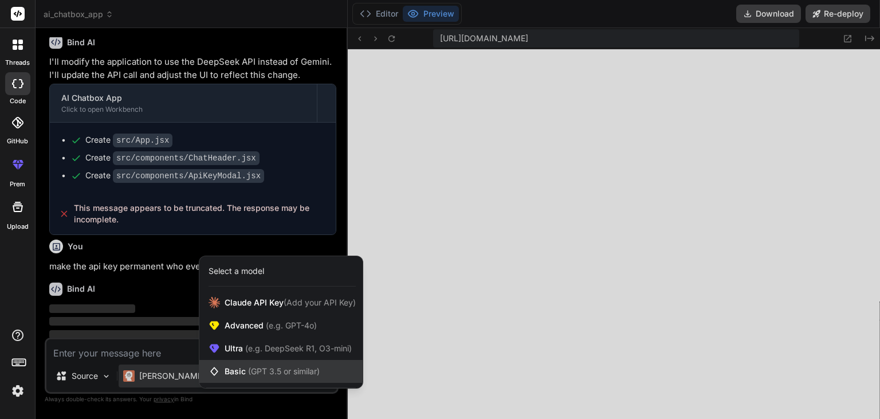
click at [241, 366] on div "Basic (GPT 3.5 or similar)" at bounding box center [280, 371] width 163 height 23
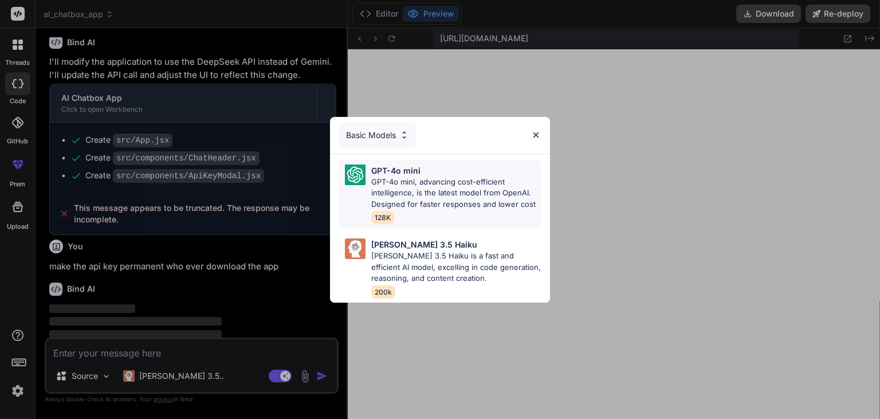
click at [397, 191] on p "GPT-4o mini, advancing cost-efficient intelligence, is the latest model from Op…" at bounding box center [456, 193] width 170 height 34
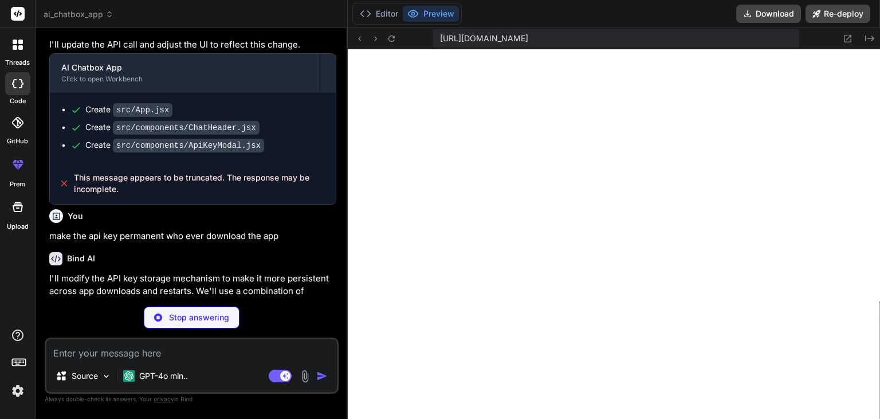
scroll to position [3070, 0]
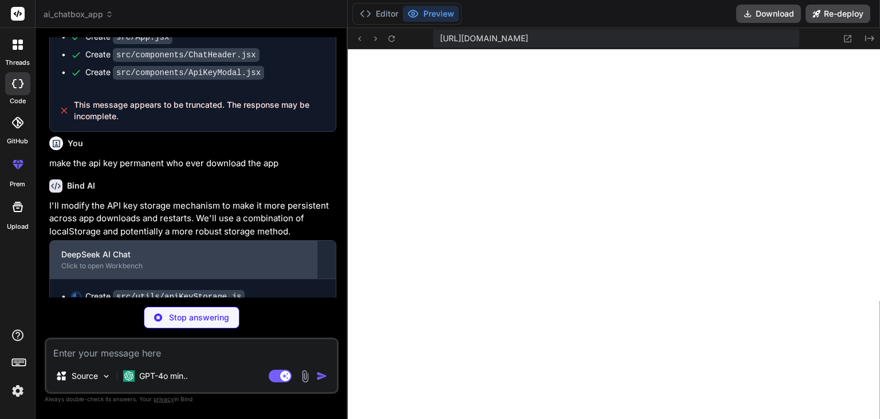
click at [192, 249] on div "DeepSeek AI Chat" at bounding box center [183, 254] width 244 height 11
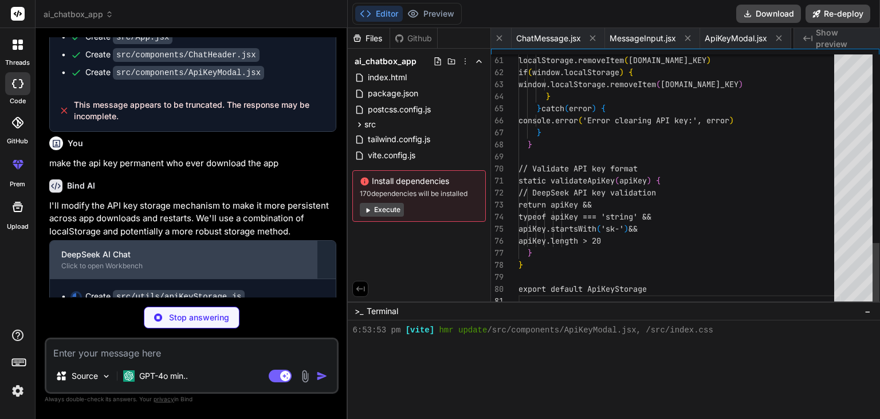
scroll to position [0, 317]
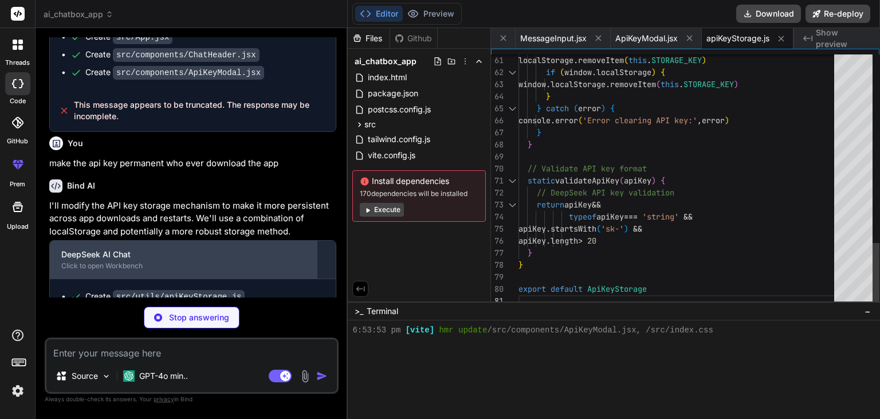
click at [129, 249] on div "DeepSeek AI Chat" at bounding box center [183, 254] width 244 height 11
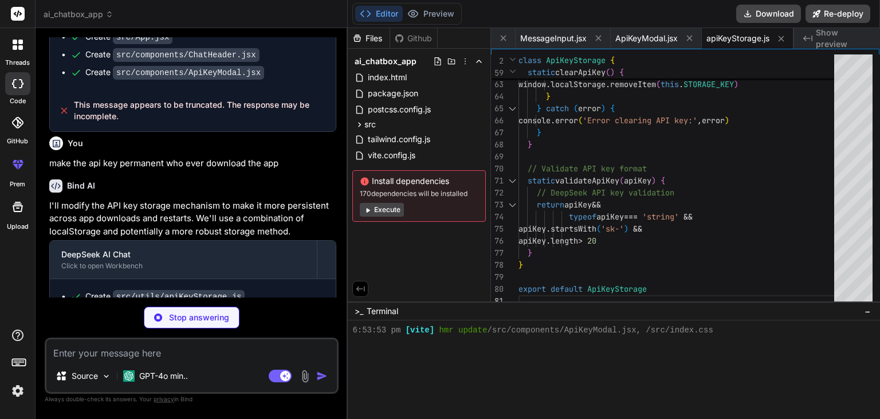
click at [413, 37] on div "Github" at bounding box center [413, 38] width 47 height 11
click at [439, 11] on button "Preview" at bounding box center [431, 14] width 56 height 16
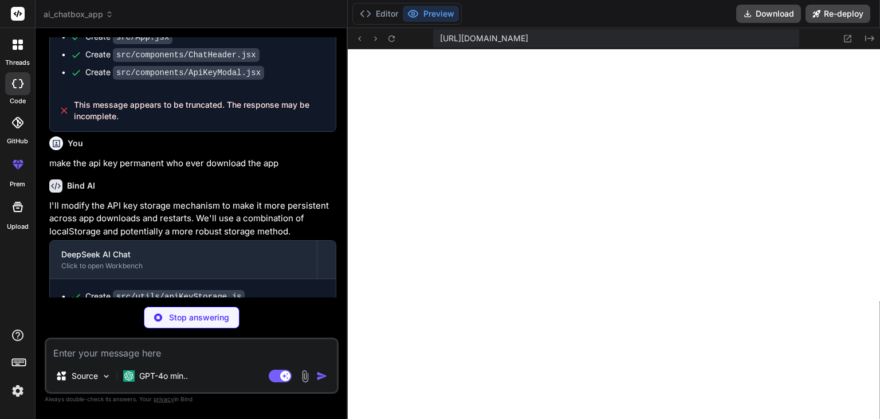
scroll to position [3087, 0]
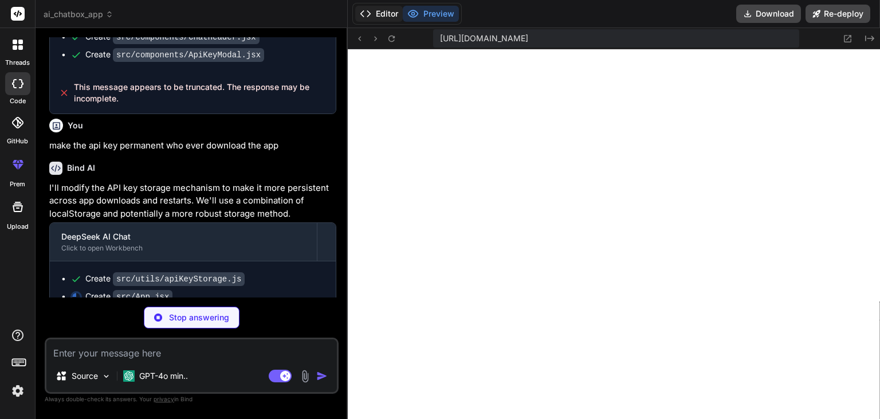
click at [390, 10] on button "Editor" at bounding box center [379, 14] width 48 height 16
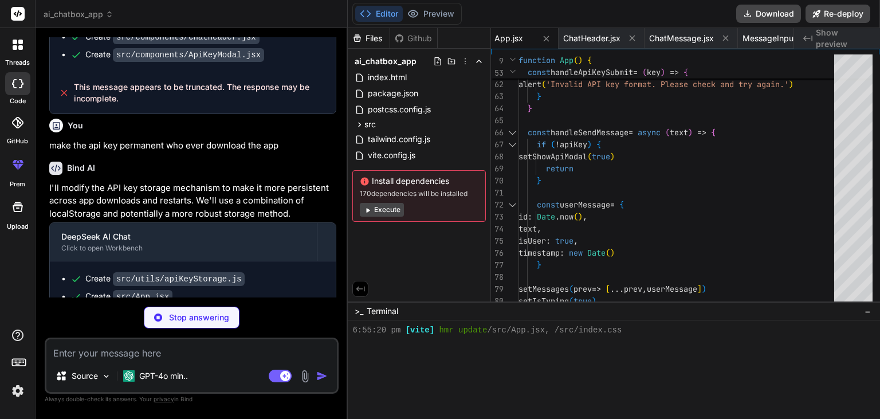
scroll to position [3105, 0]
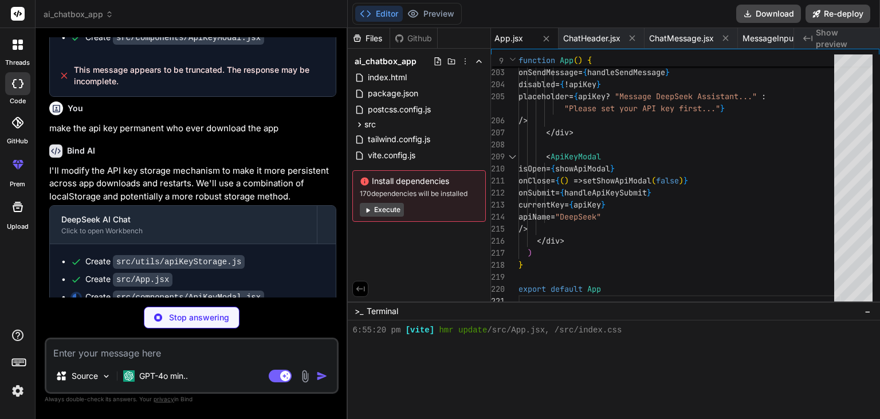
click at [185, 352] on textarea at bounding box center [191, 349] width 291 height 21
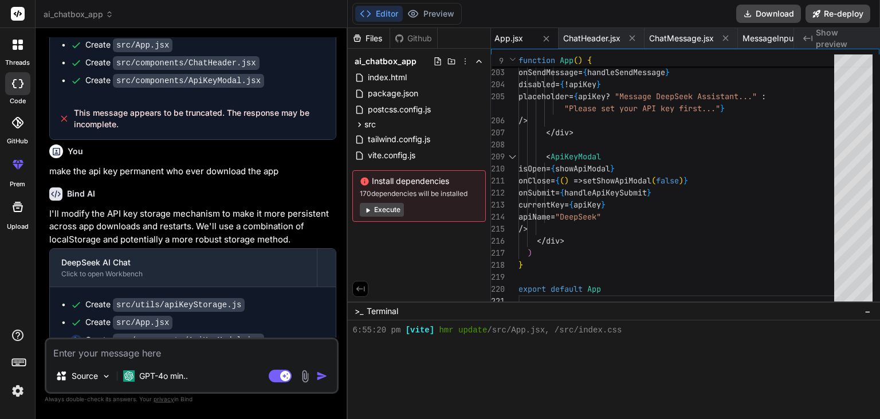
scroll to position [3064, 0]
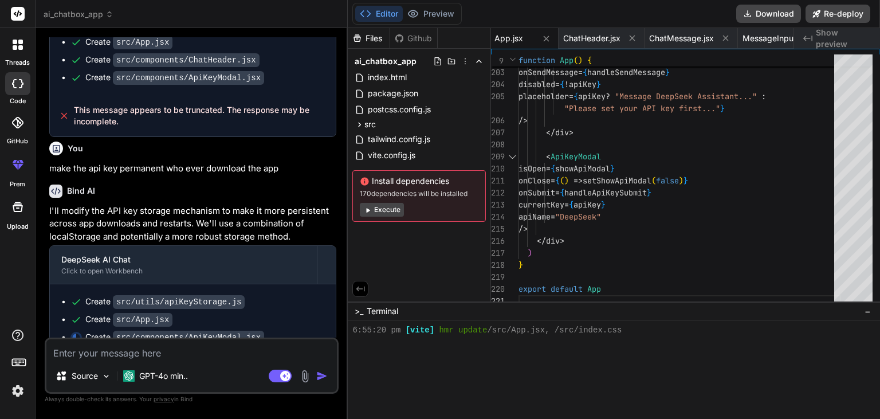
click at [304, 376] on img at bounding box center [305, 376] width 13 height 13
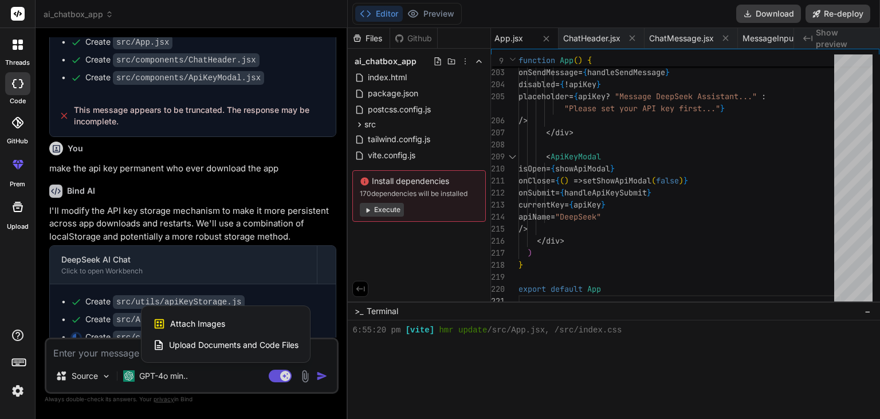
click at [304, 376] on div at bounding box center [440, 209] width 880 height 419
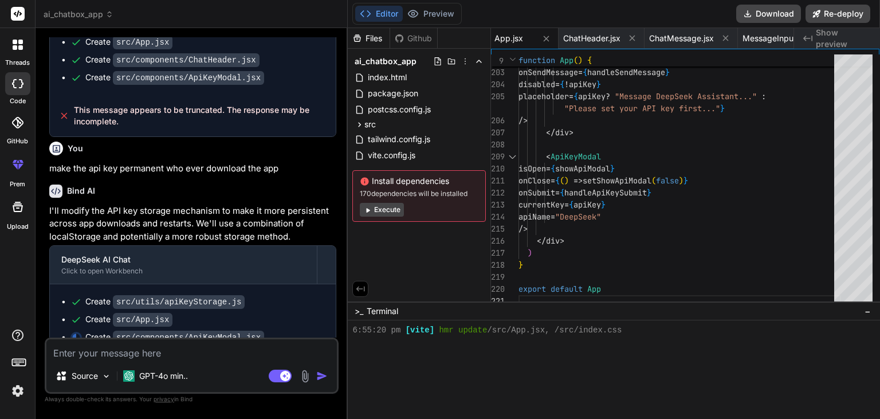
click at [304, 376] on img at bounding box center [305, 376] width 13 height 13
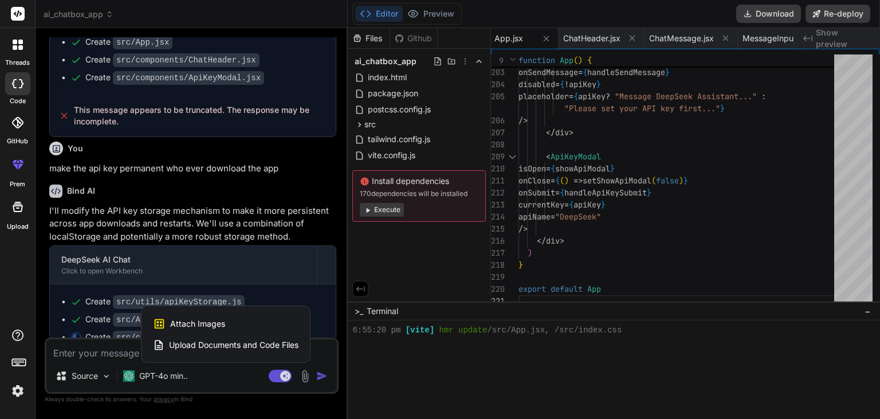
click at [304, 376] on div at bounding box center [440, 209] width 880 height 419
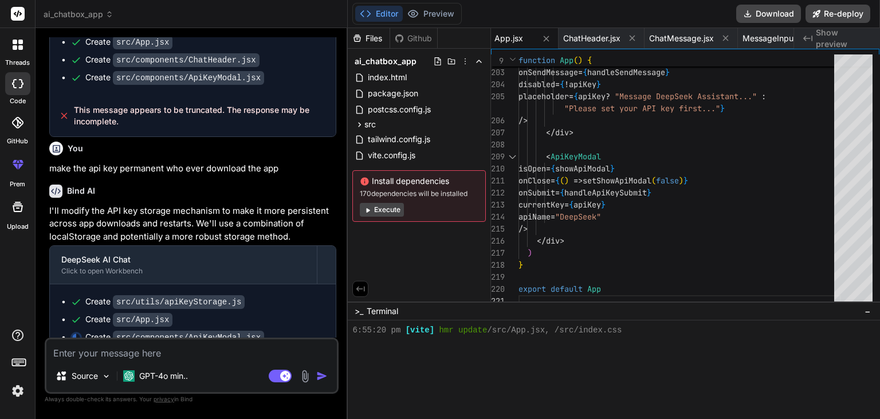
scroll to position [0, 92]
click at [432, 11] on button "Preview" at bounding box center [431, 14] width 56 height 16
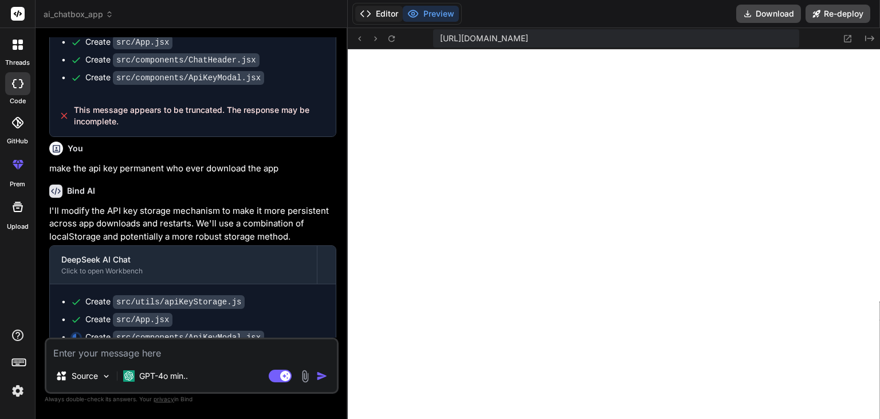
click at [374, 12] on button "Editor" at bounding box center [379, 14] width 48 height 16
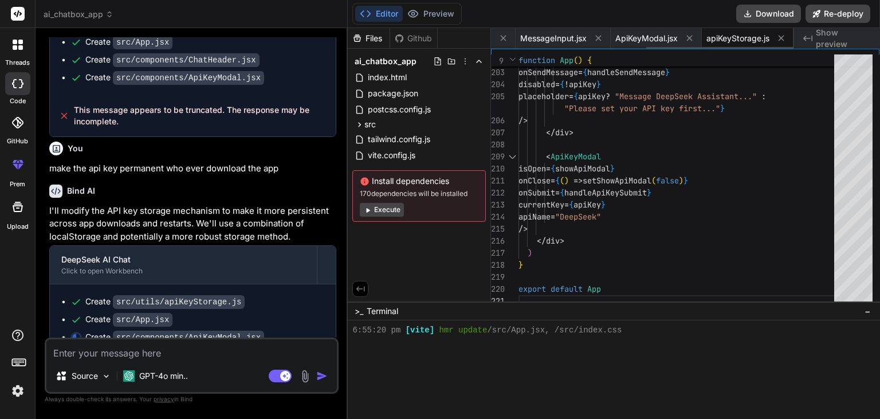
scroll to position [0, 317]
click at [742, 39] on span "apiKeyStorage.js" at bounding box center [738, 38] width 63 height 11
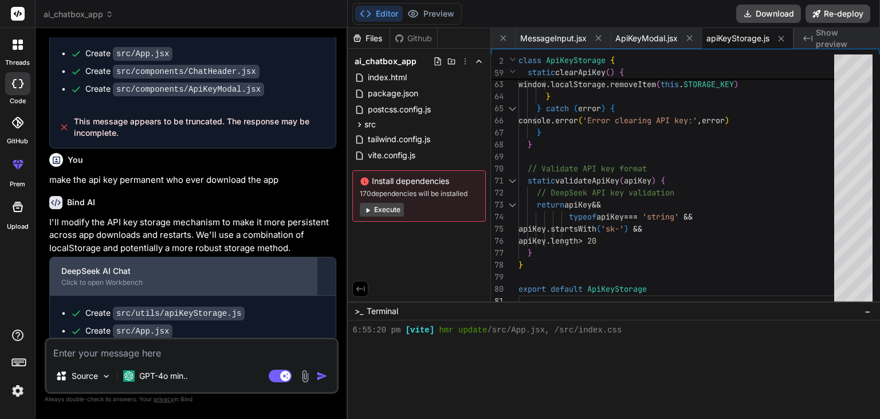
scroll to position [3064, 0]
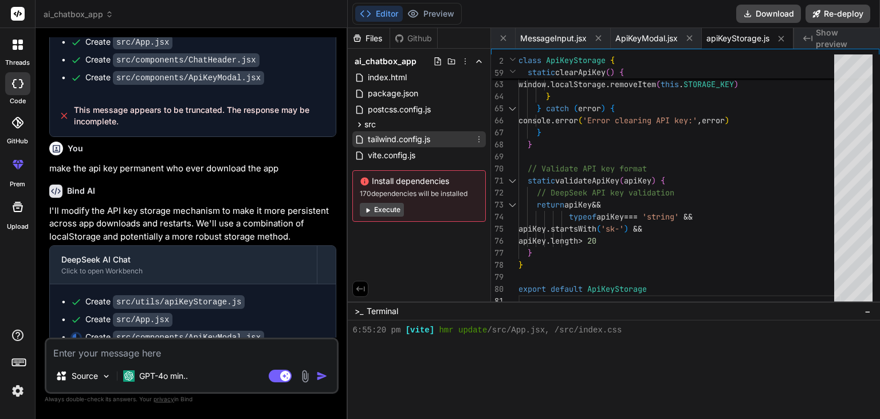
click at [407, 142] on span "tailwind.config.js" at bounding box center [399, 139] width 65 height 14
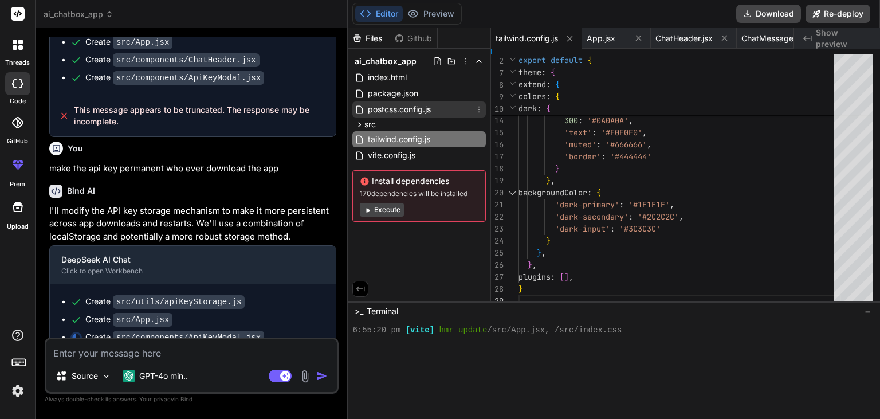
click at [411, 111] on span "postcss.config.js" at bounding box center [399, 110] width 65 height 14
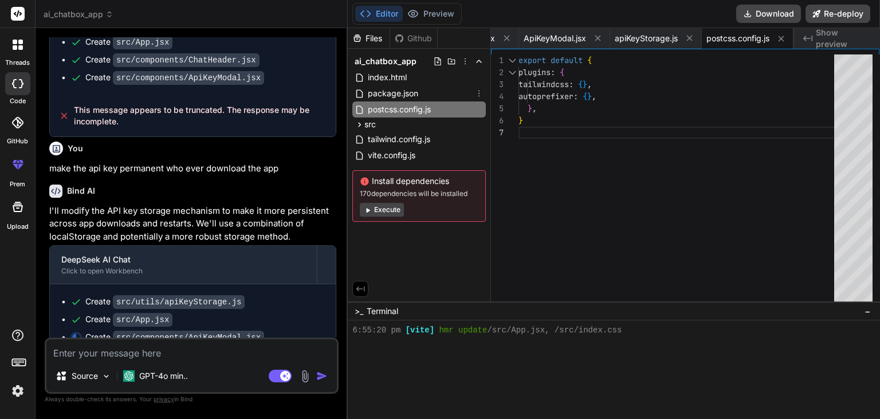
click at [412, 101] on div "ai_chatbox_app index.html package.json postcss.config.js src App.jsx components…" at bounding box center [419, 138] width 143 height 178
click at [554, 38] on span "ApiKeyModal.jsx" at bounding box center [555, 38] width 62 height 11
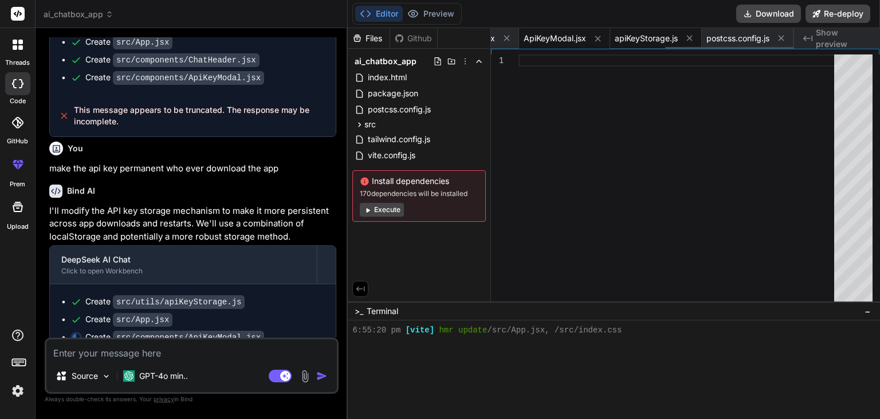
click at [620, 34] on span "apiKeyStorage.js" at bounding box center [646, 38] width 63 height 11
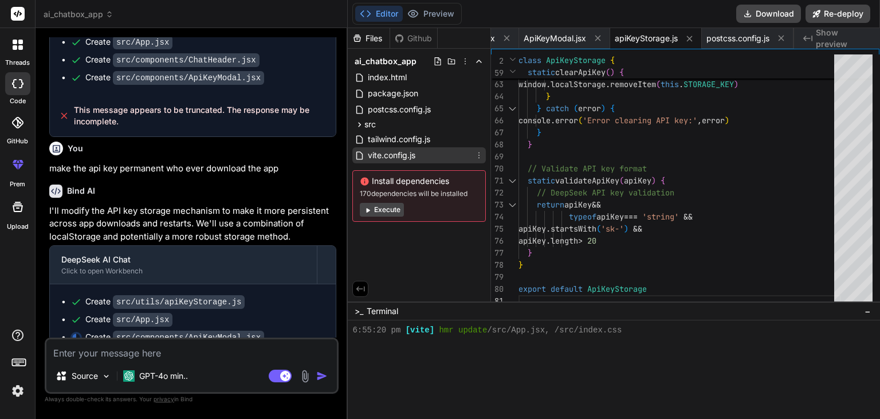
click at [408, 159] on span "vite.config.js" at bounding box center [392, 155] width 50 height 14
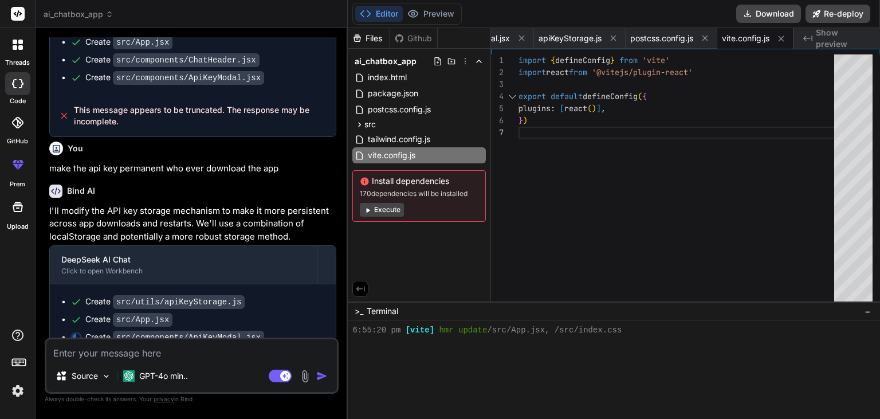
scroll to position [0, 487]
click at [822, 37] on span "Show preview" at bounding box center [843, 38] width 55 height 23
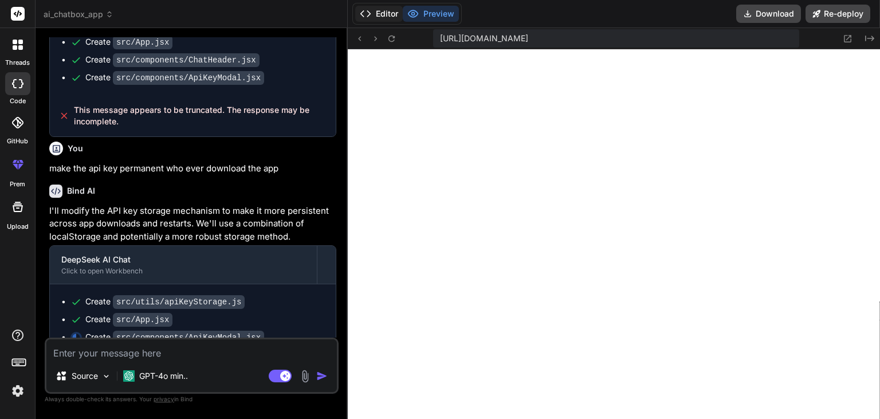
click at [386, 15] on button "Editor" at bounding box center [379, 14] width 48 height 16
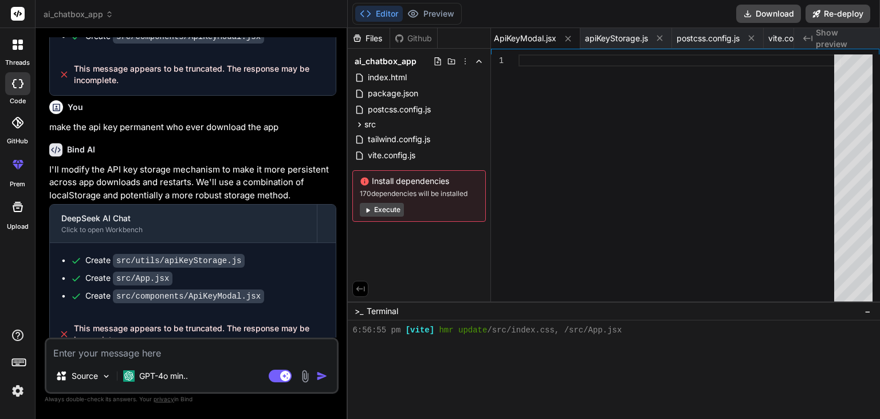
scroll to position [0, 436]
click at [448, 15] on button "Preview" at bounding box center [431, 14] width 56 height 16
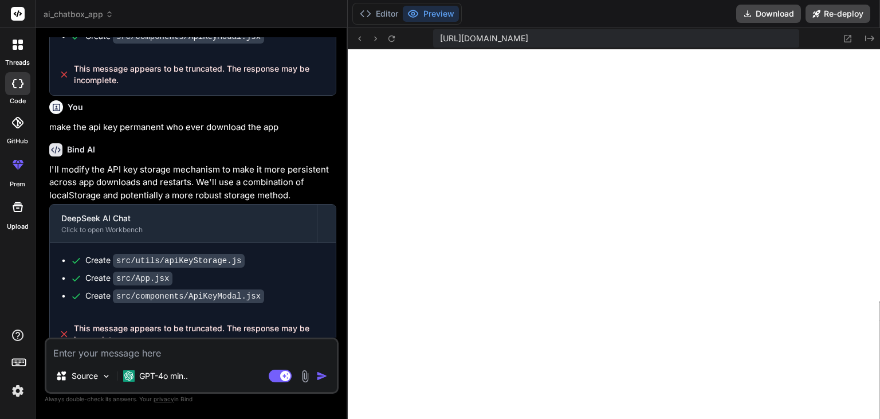
click at [221, 350] on textarea at bounding box center [191, 349] width 291 height 21
click at [106, 351] on textarea at bounding box center [191, 349] width 291 height 21
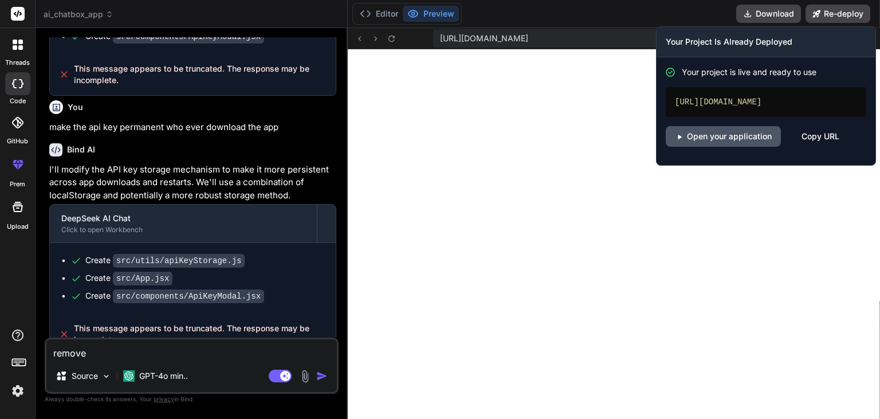
click at [762, 138] on link "Open your application" at bounding box center [723, 136] width 115 height 21
